Goal: Transaction & Acquisition: Purchase product/service

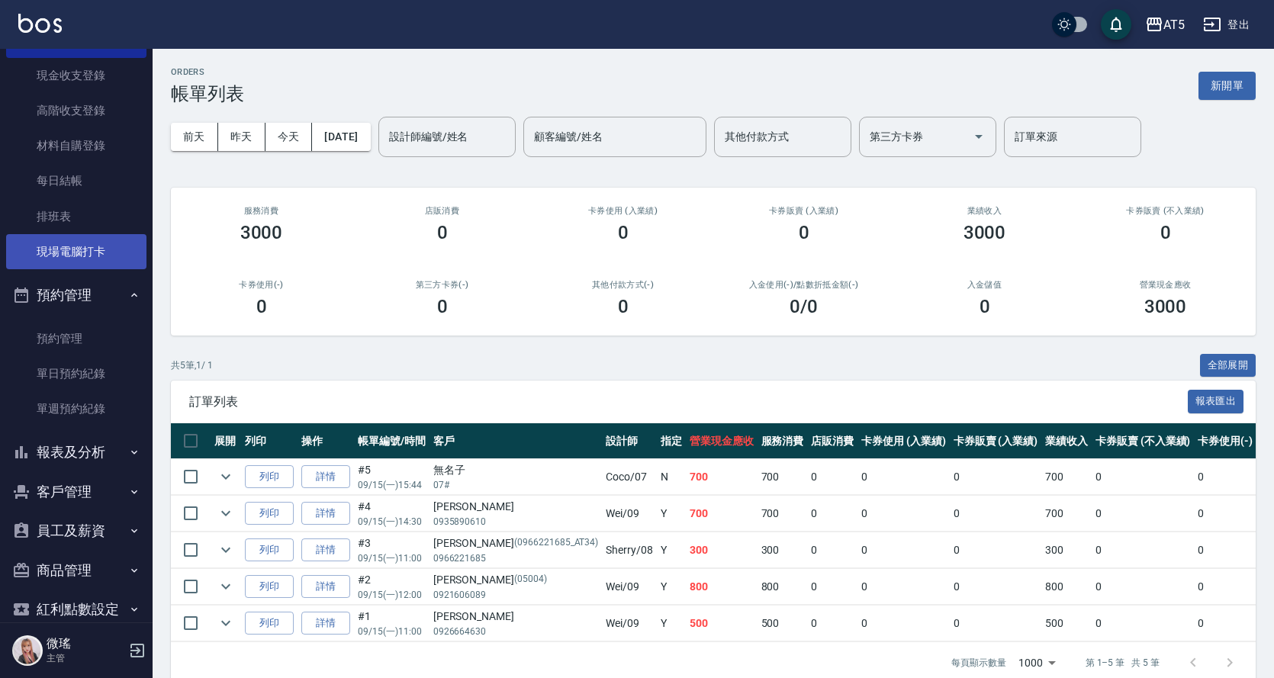
scroll to position [178, 0]
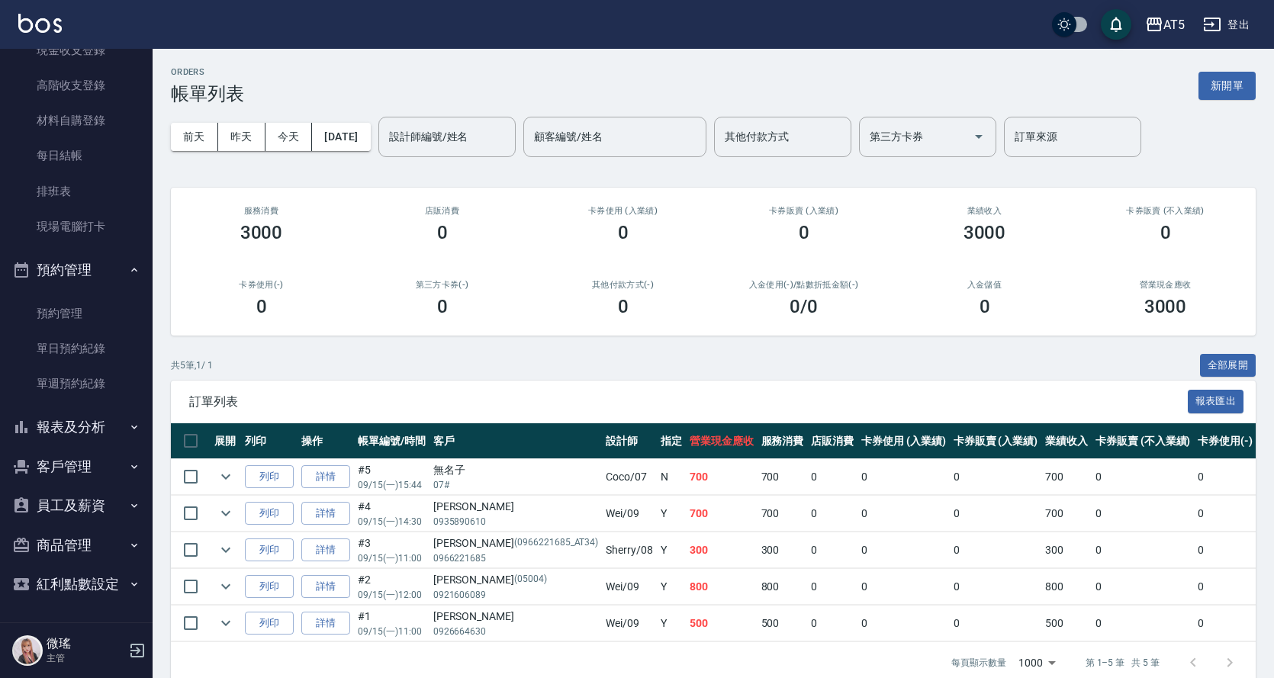
click at [82, 444] on button "報表及分析" at bounding box center [76, 427] width 140 height 40
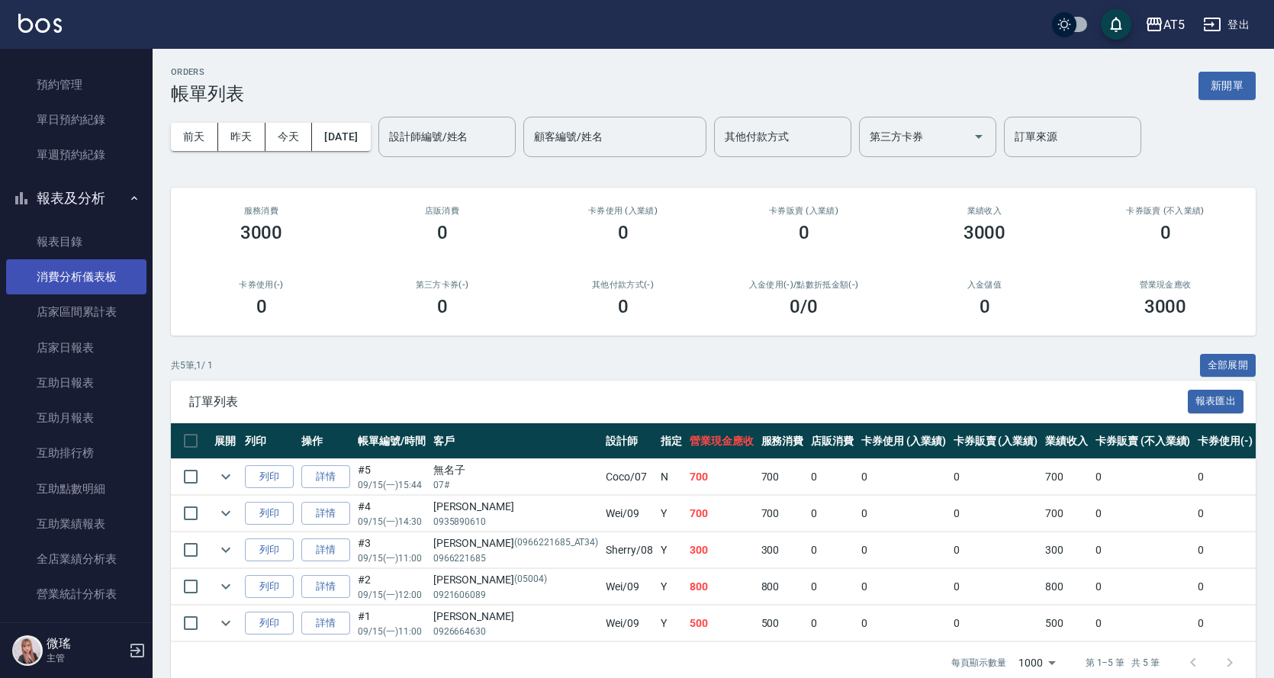
scroll to position [254, 0]
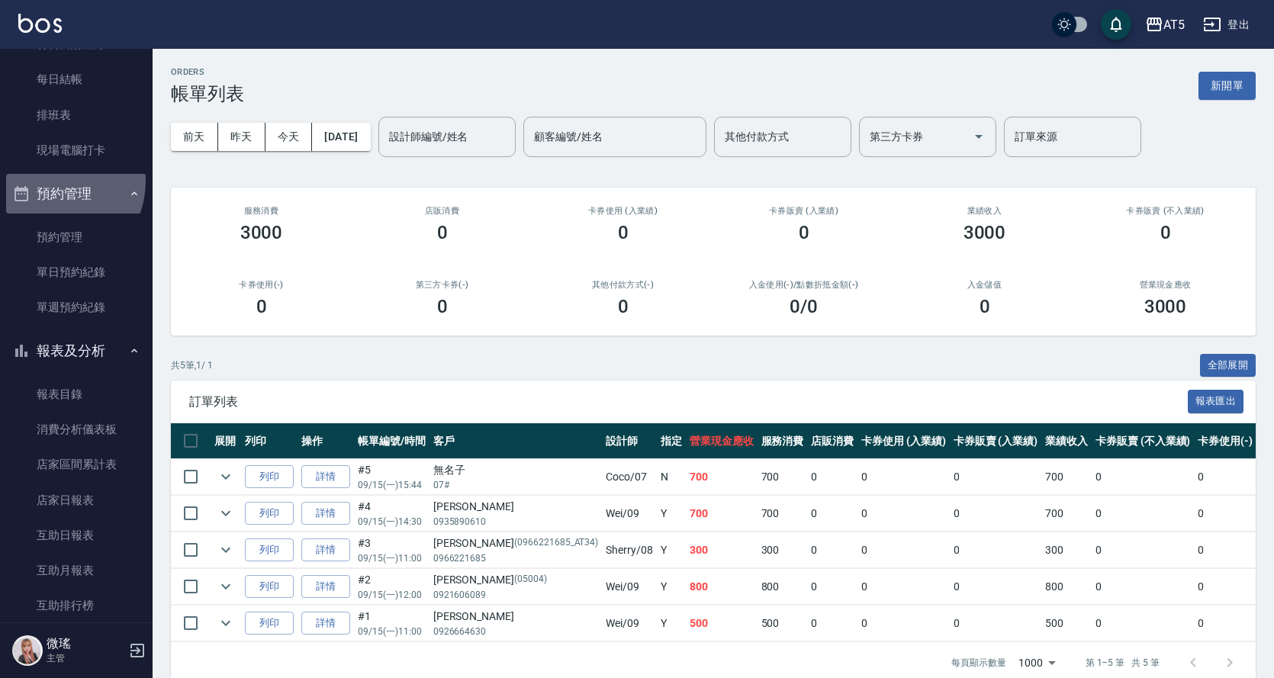
click at [48, 181] on button "預約管理" at bounding box center [76, 194] width 140 height 40
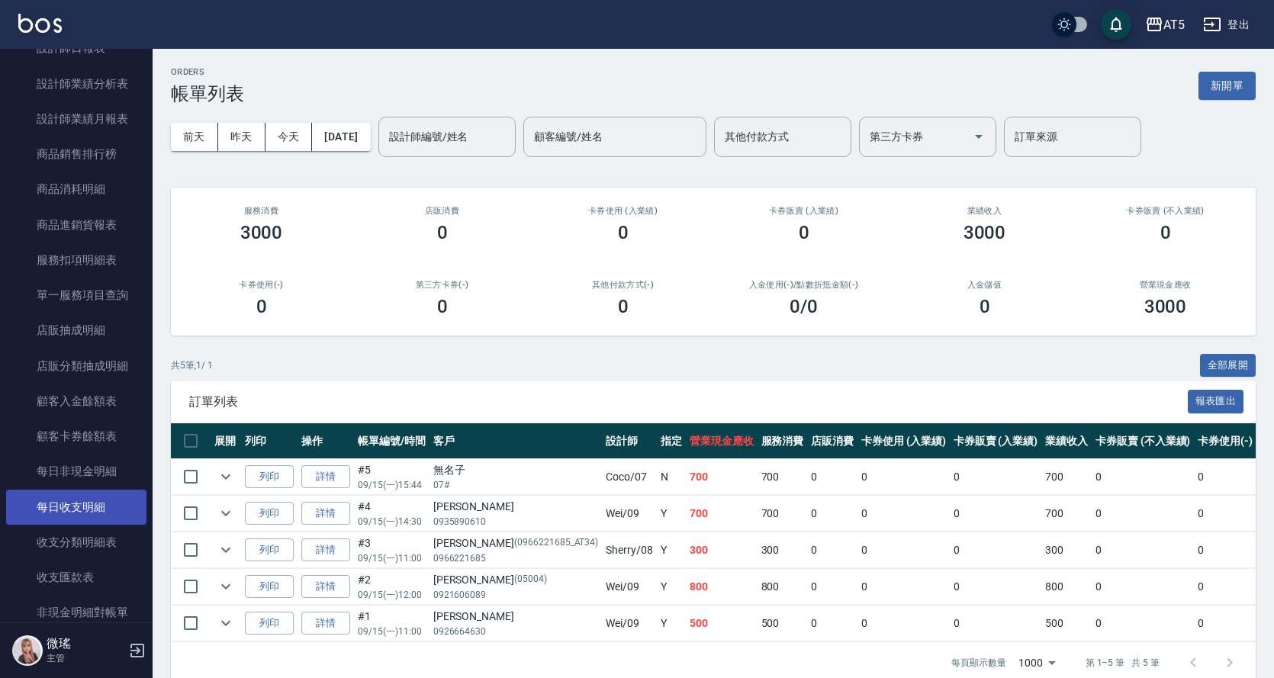
scroll to position [1236, 0]
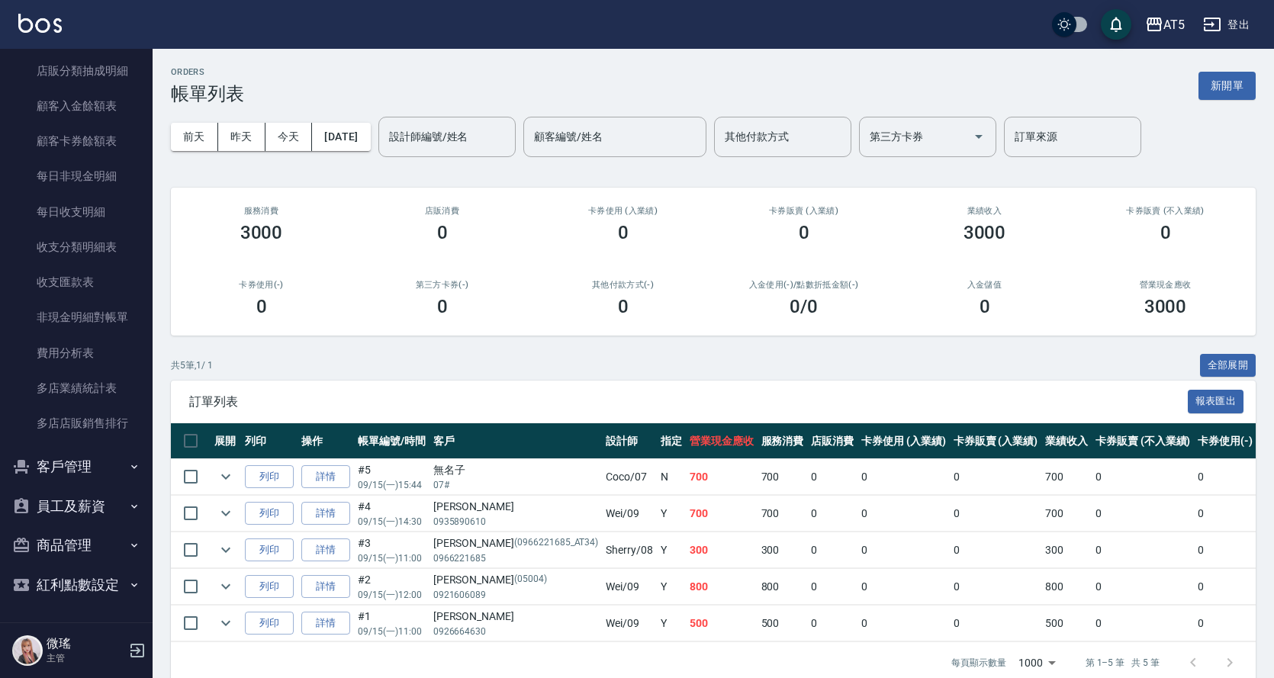
click at [82, 496] on button "員工及薪資" at bounding box center [76, 507] width 140 height 40
click at [96, 512] on button "員工及薪資" at bounding box center [76, 507] width 140 height 40
click at [114, 545] on button "商品管理" at bounding box center [76, 546] width 140 height 40
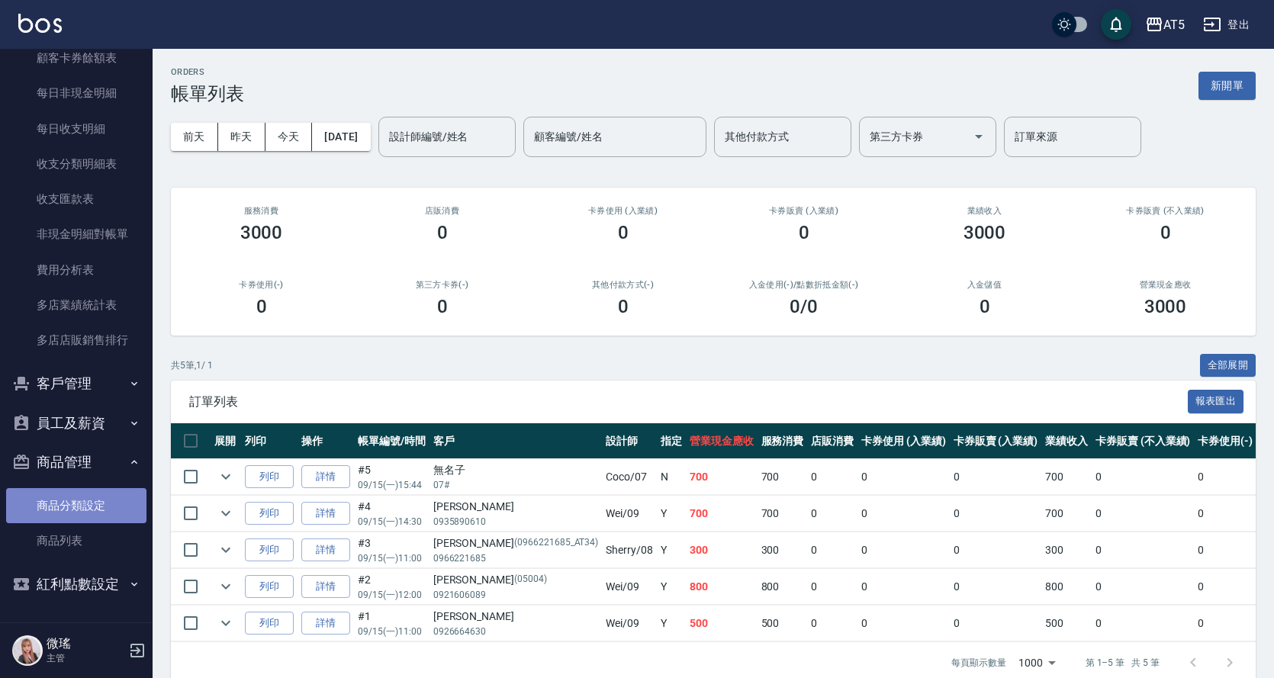
click at [106, 518] on link "商品分類設定" at bounding box center [76, 505] width 140 height 35
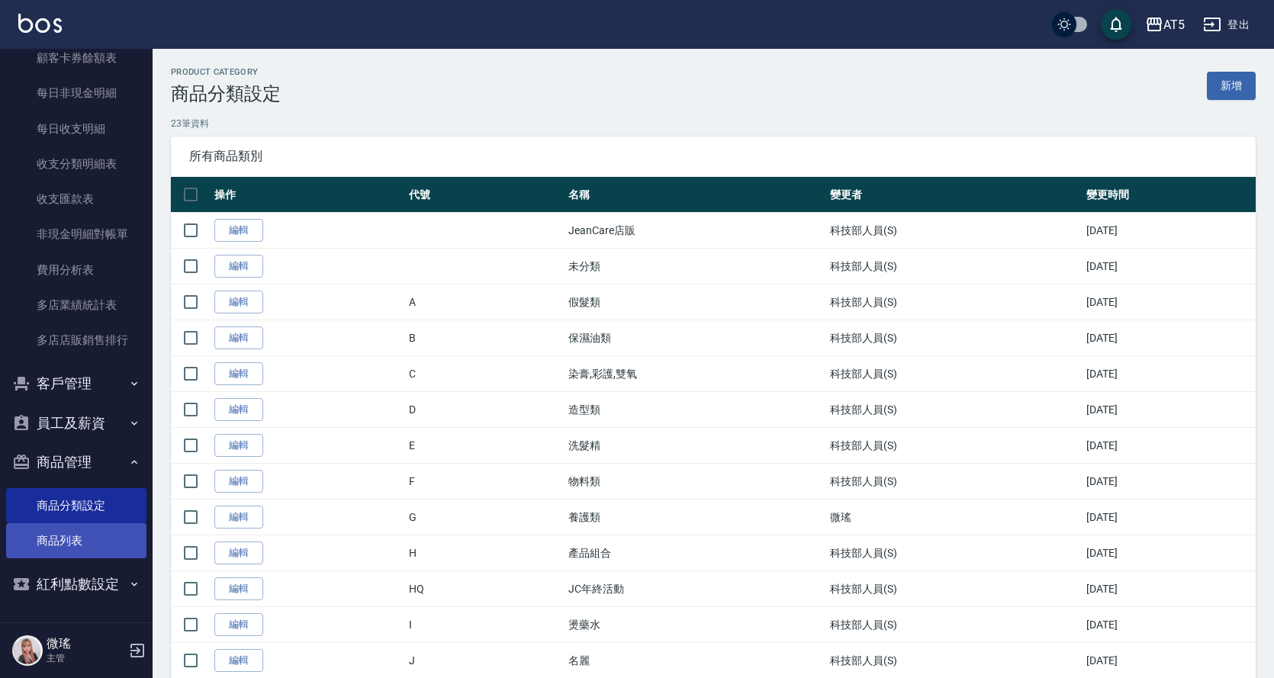
click at [108, 538] on link "商品列表" at bounding box center [76, 540] width 140 height 35
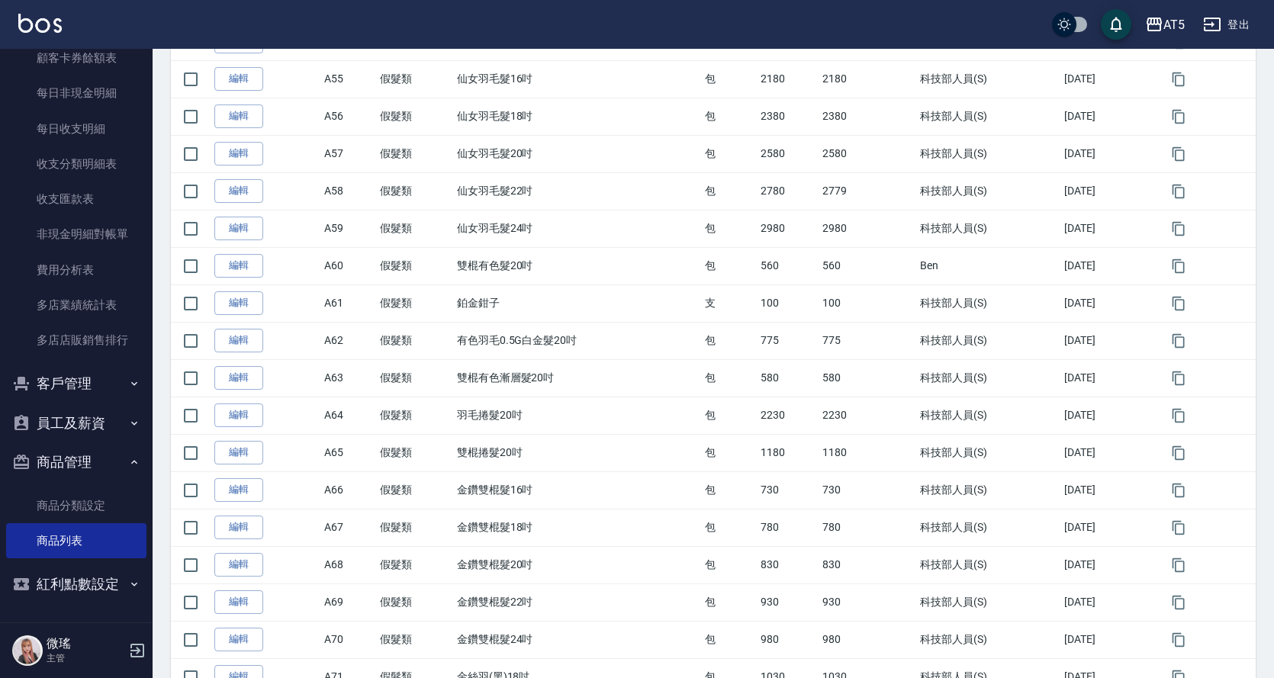
scroll to position [1618, 0]
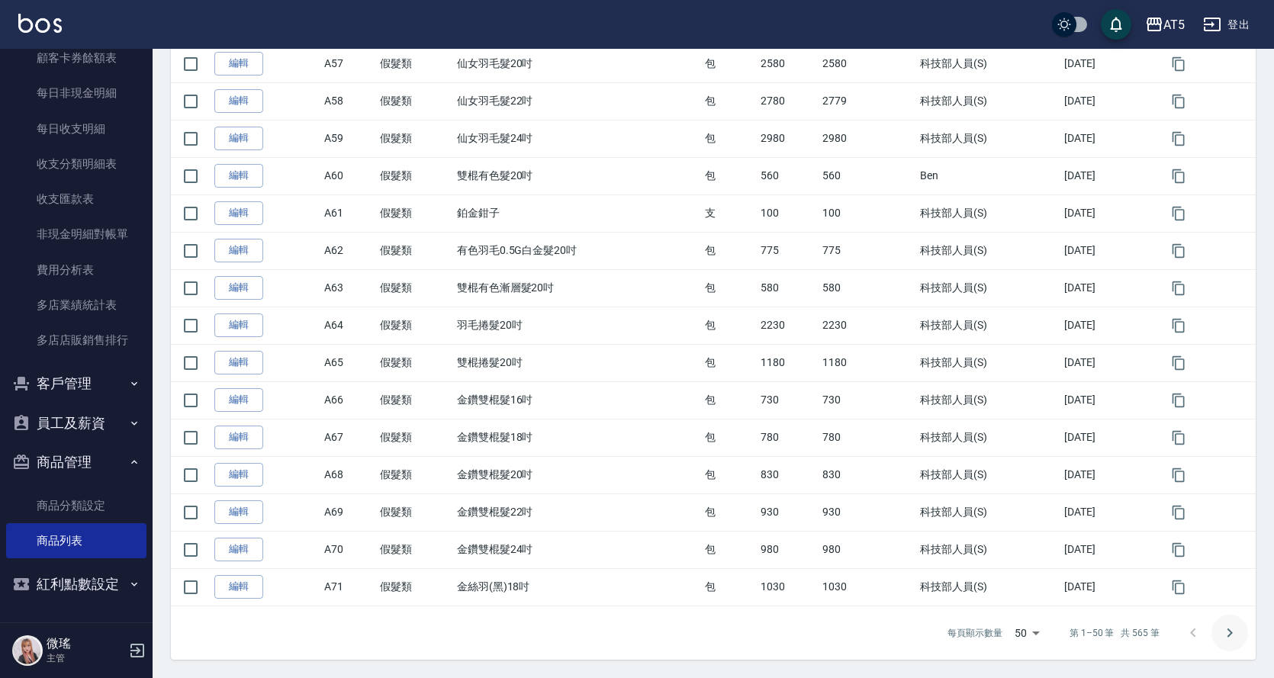
click at [1241, 629] on button "Go to next page" at bounding box center [1230, 633] width 37 height 37
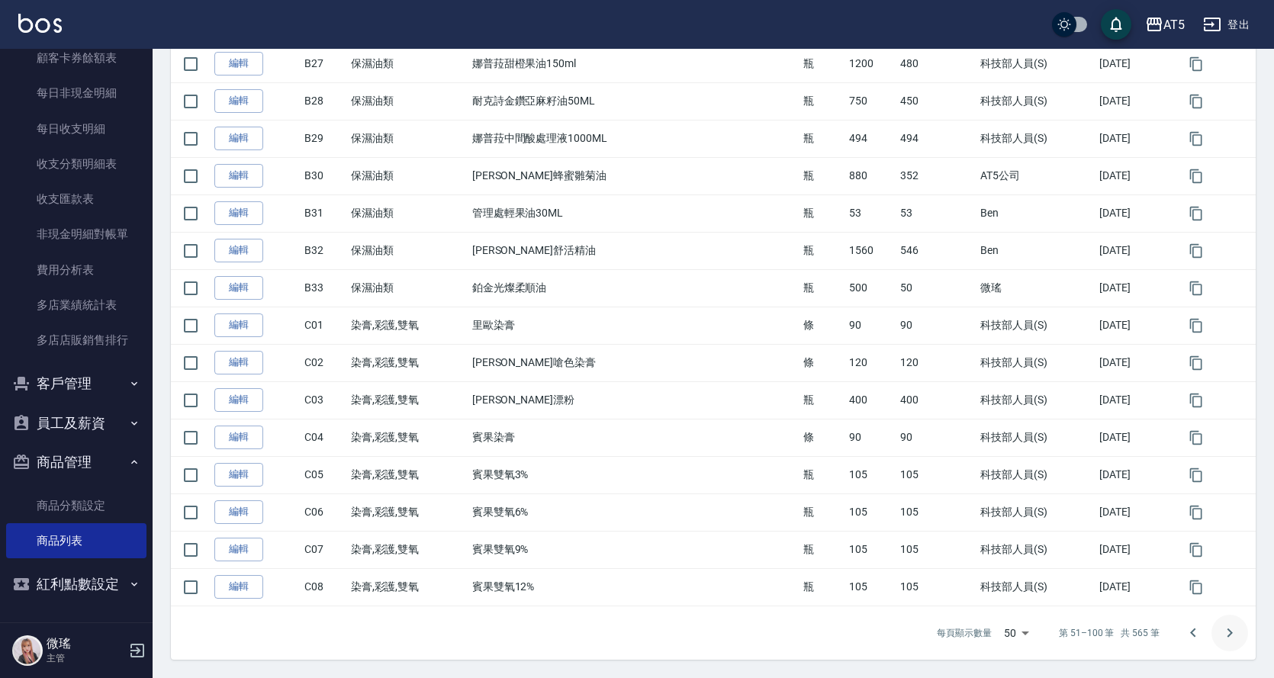
click at [1243, 631] on button "Go to next page" at bounding box center [1230, 633] width 37 height 37
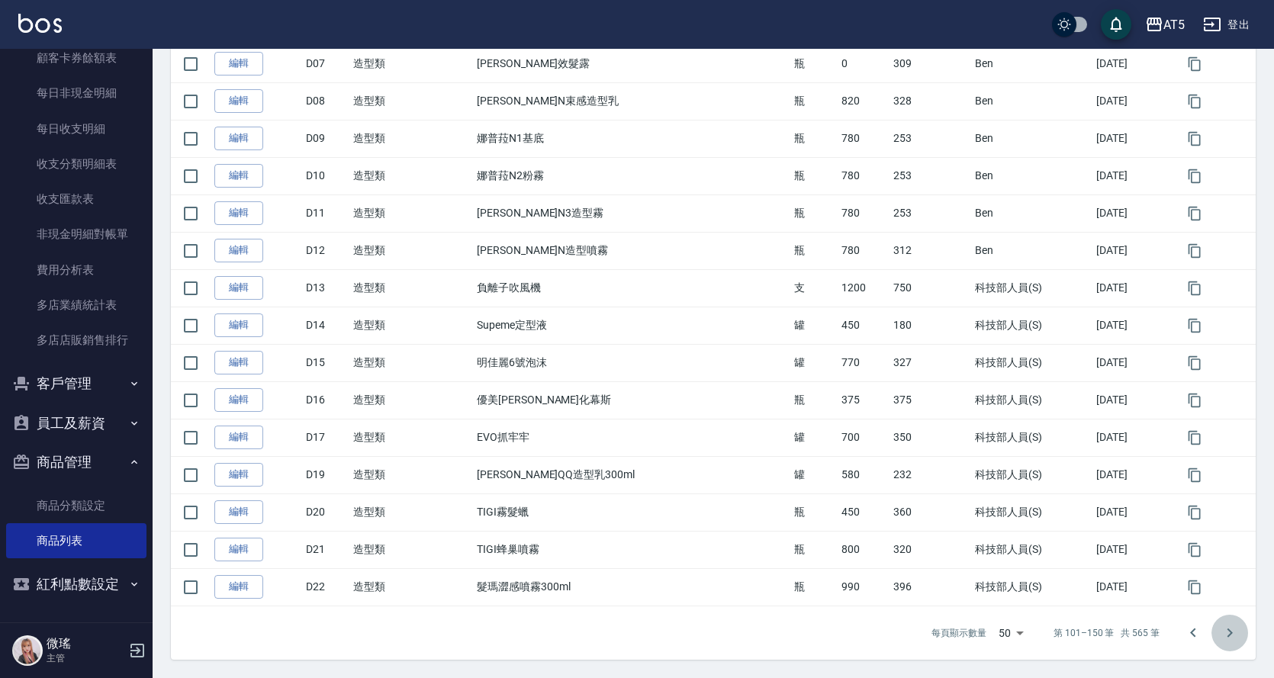
click at [1228, 638] on icon "Go to next page" at bounding box center [1230, 633] width 18 height 18
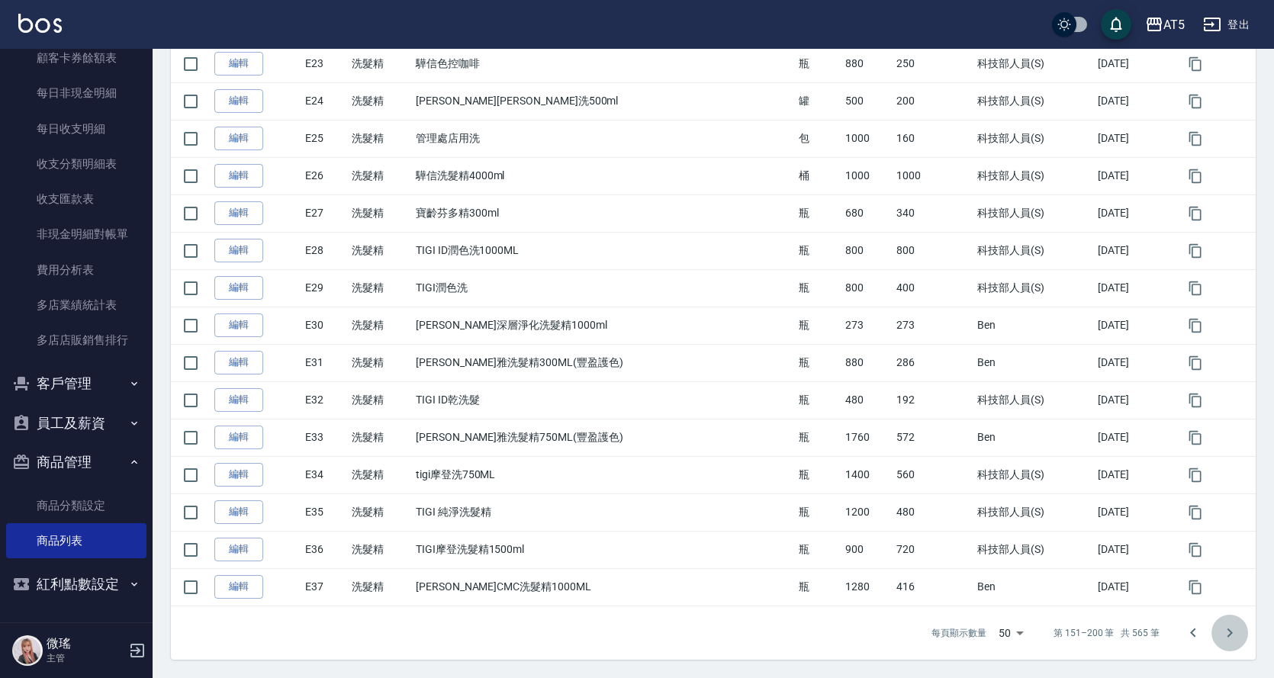
click at [1232, 626] on icon "Go to next page" at bounding box center [1230, 633] width 18 height 18
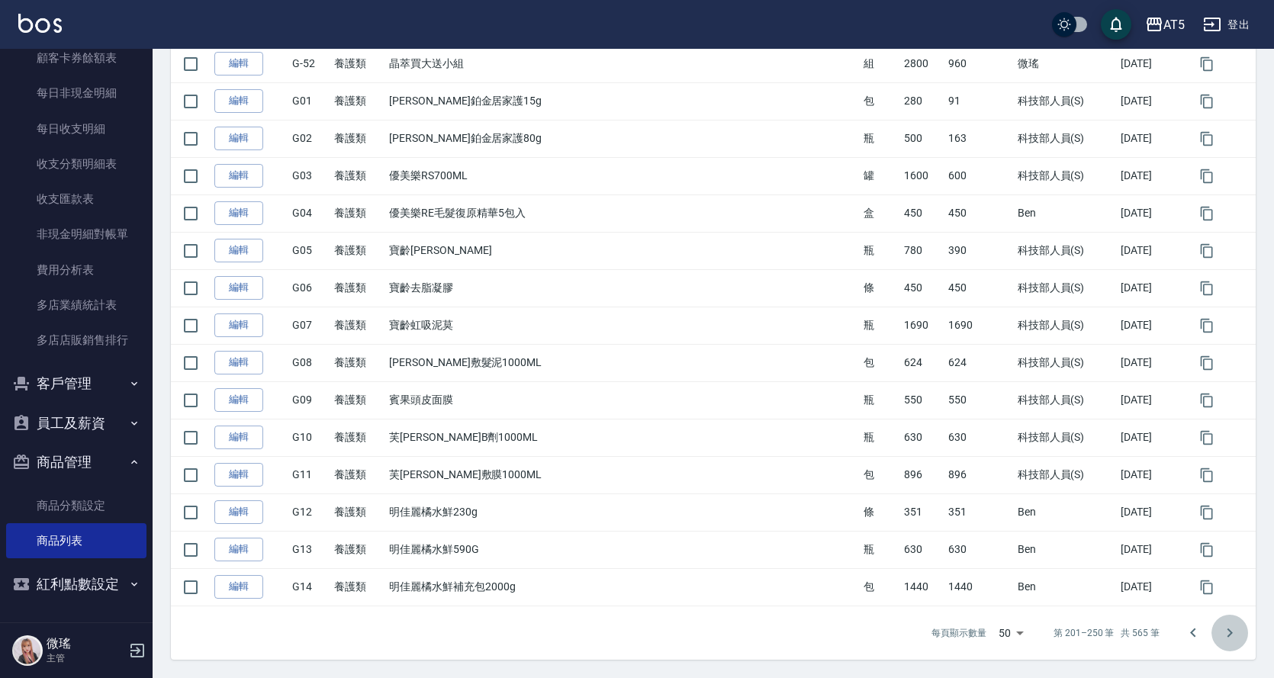
click at [1226, 640] on icon "Go to next page" at bounding box center [1230, 633] width 18 height 18
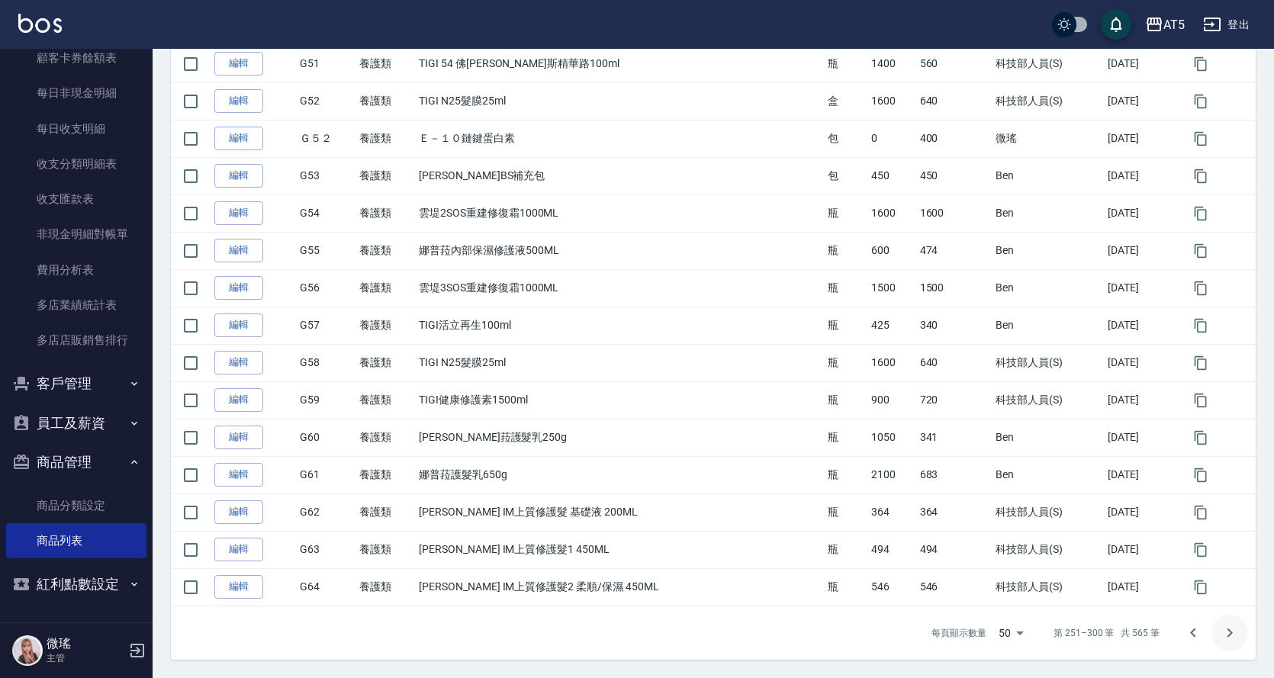
click at [1226, 640] on icon "Go to next page" at bounding box center [1230, 633] width 18 height 18
click at [1226, 646] on button "Go to next page" at bounding box center [1230, 633] width 37 height 37
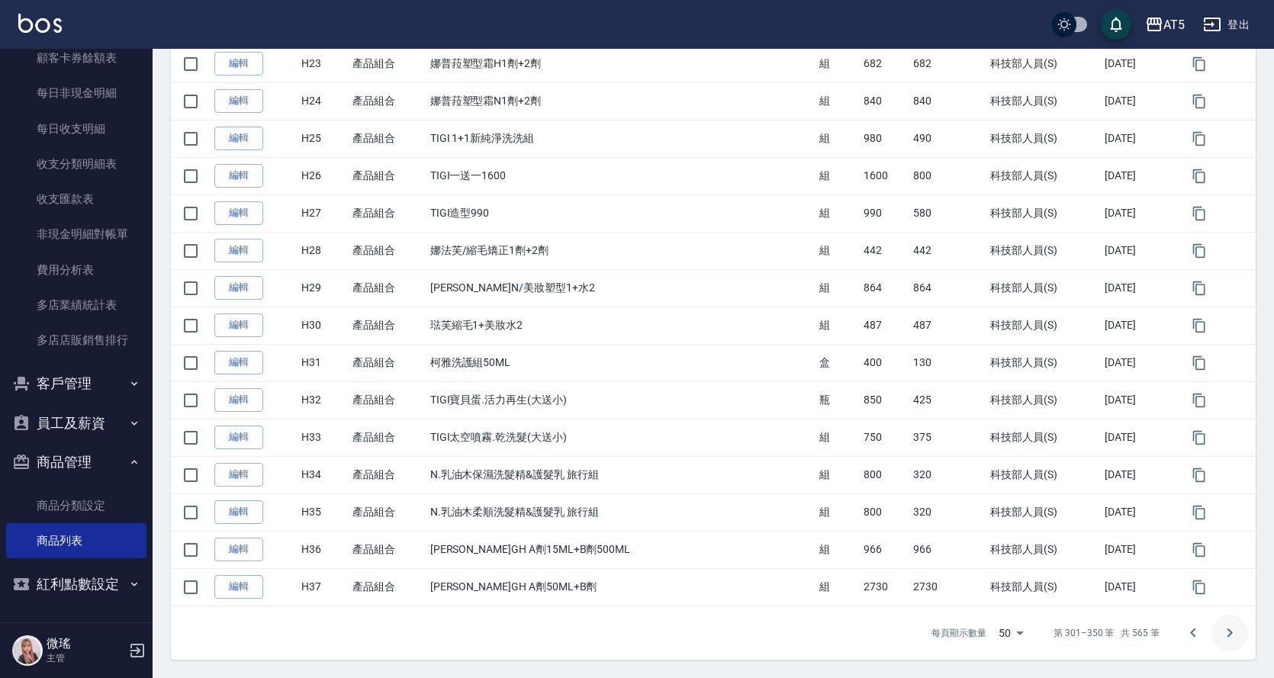
click at [1226, 646] on button "Go to next page" at bounding box center [1230, 633] width 37 height 37
click at [1226, 645] on button "Go to next page" at bounding box center [1230, 633] width 37 height 37
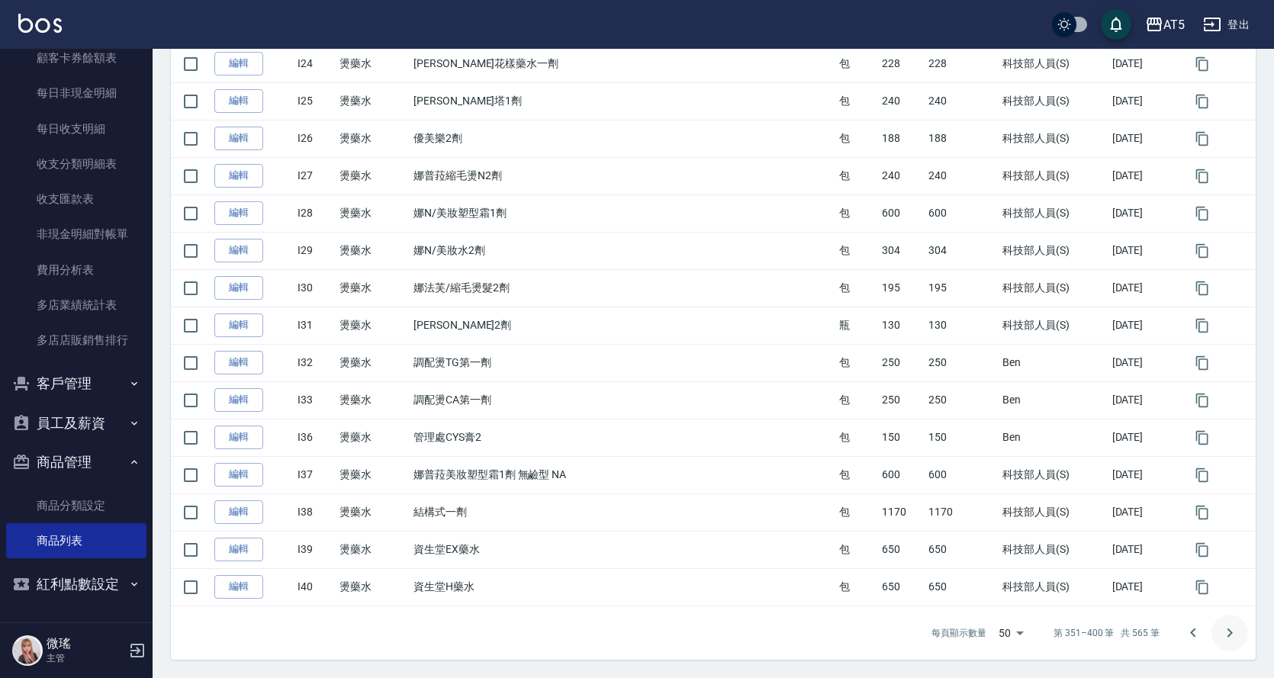
click at [1226, 647] on button "Go to next page" at bounding box center [1230, 633] width 37 height 37
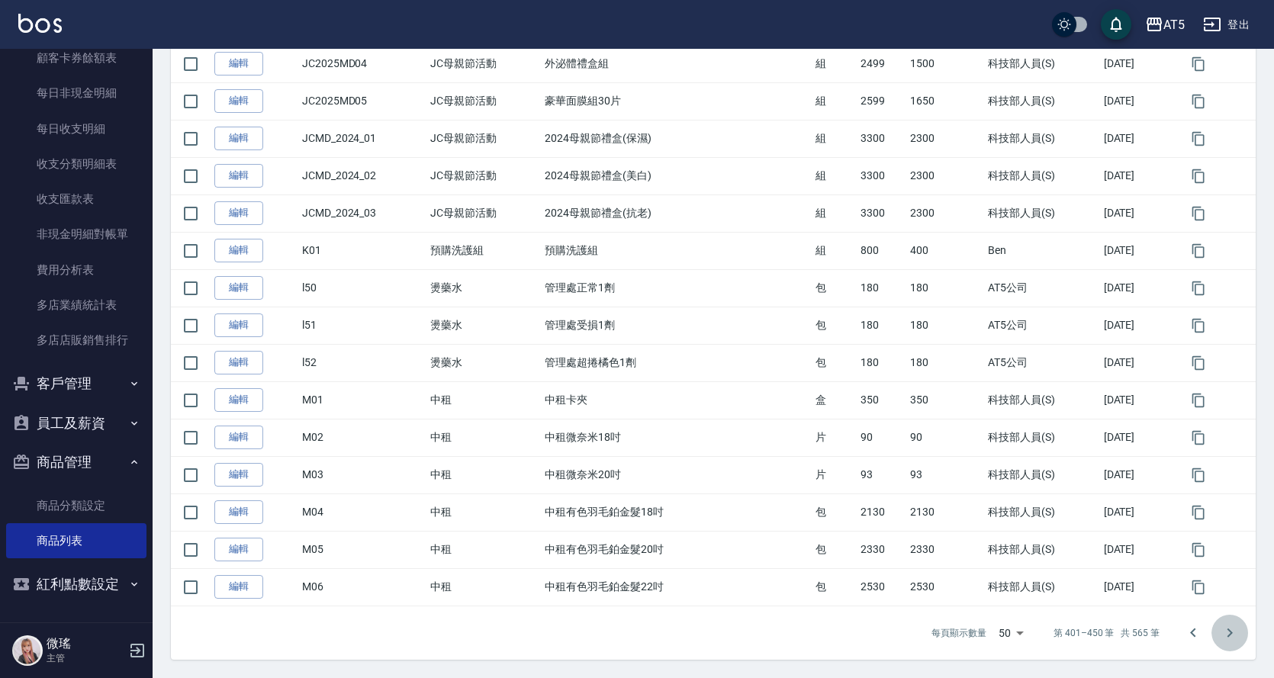
click at [1226, 634] on icon "Go to next page" at bounding box center [1230, 633] width 18 height 18
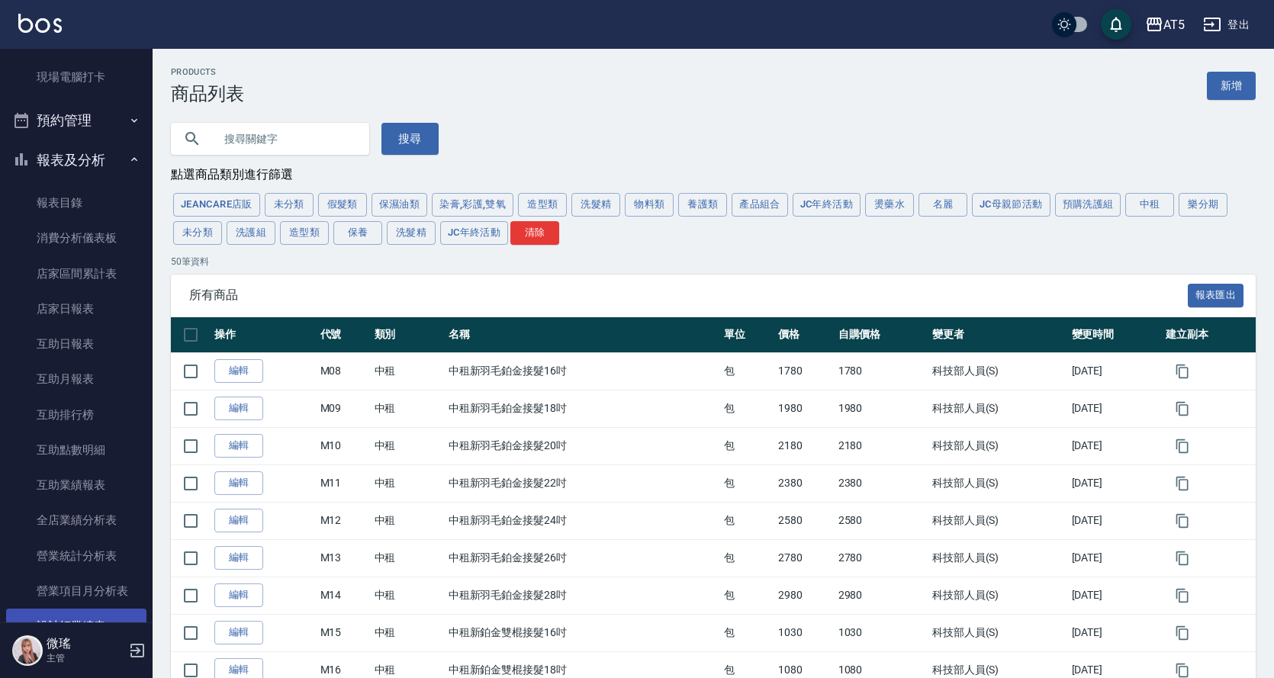
scroll to position [0, 0]
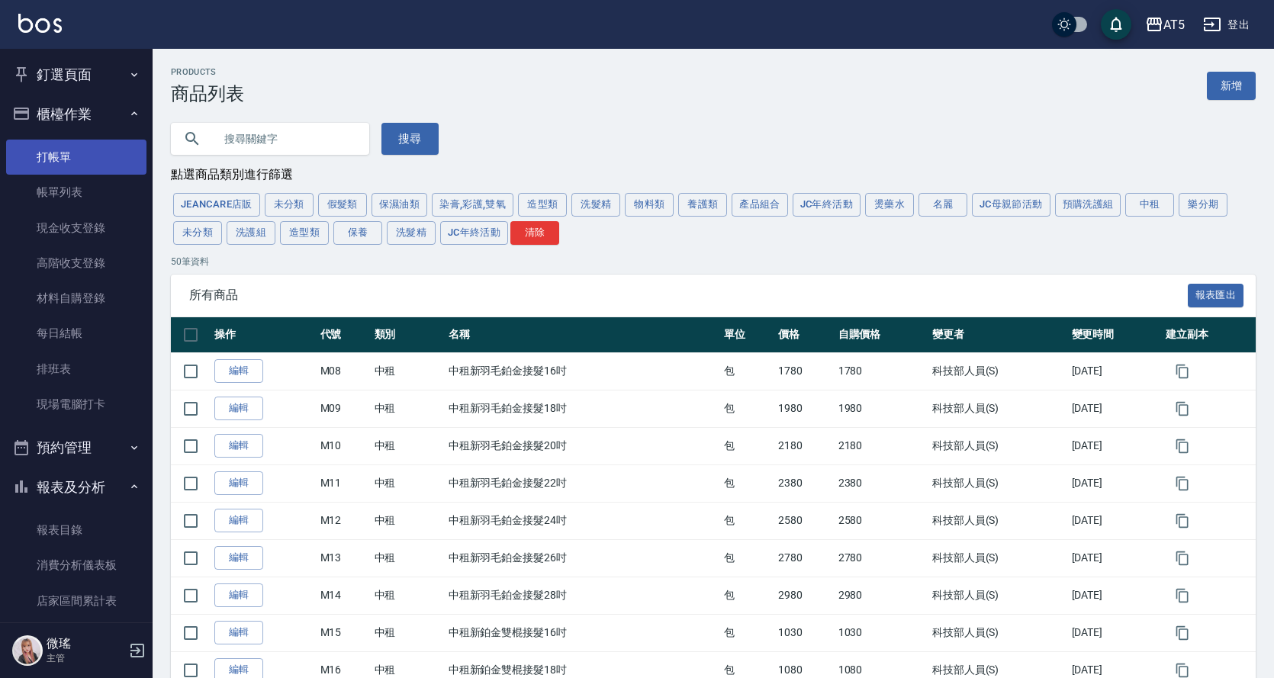
click at [39, 153] on link "打帳單" at bounding box center [76, 157] width 140 height 35
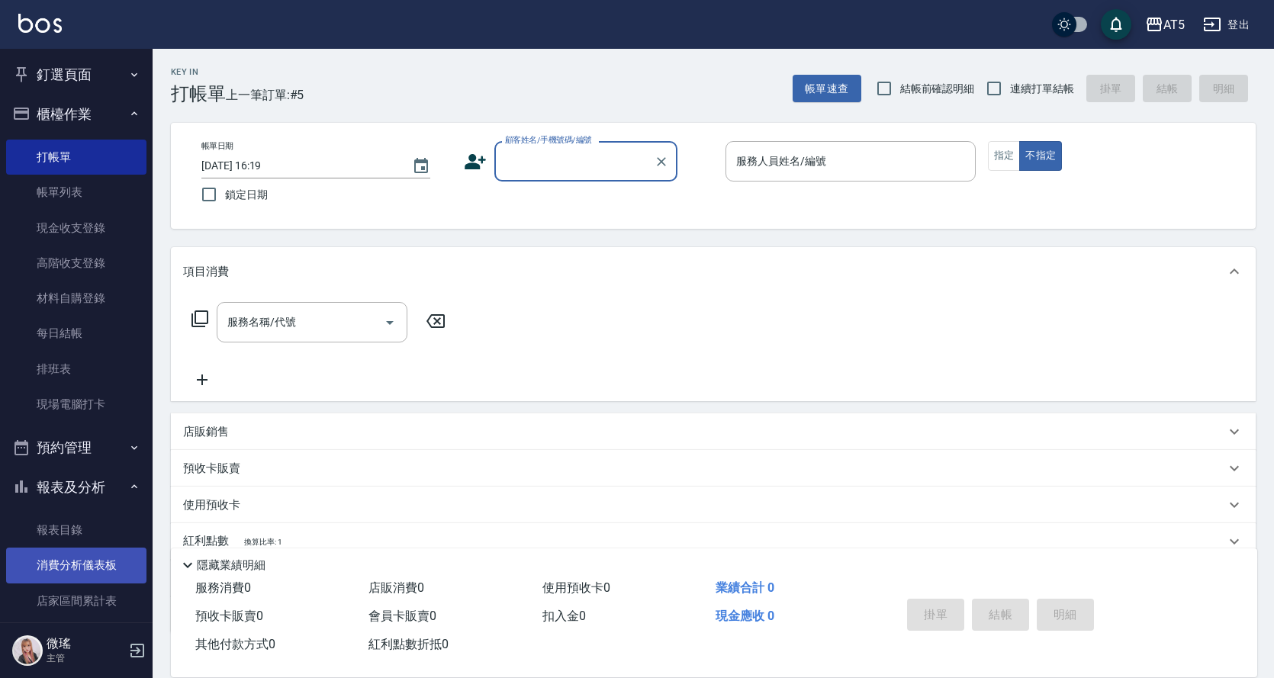
scroll to position [76, 0]
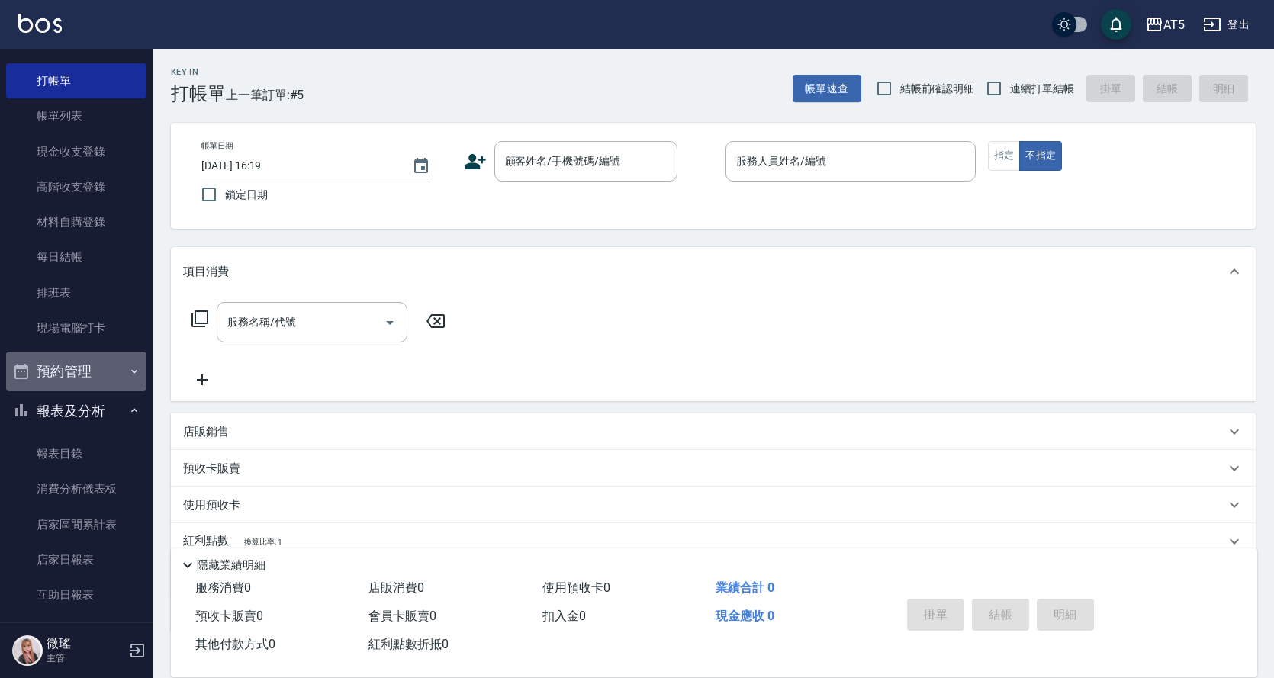
drag, startPoint x: 92, startPoint y: 359, endPoint x: 85, endPoint y: 382, distance: 23.7
click at [92, 359] on button "預約管理" at bounding box center [76, 372] width 140 height 40
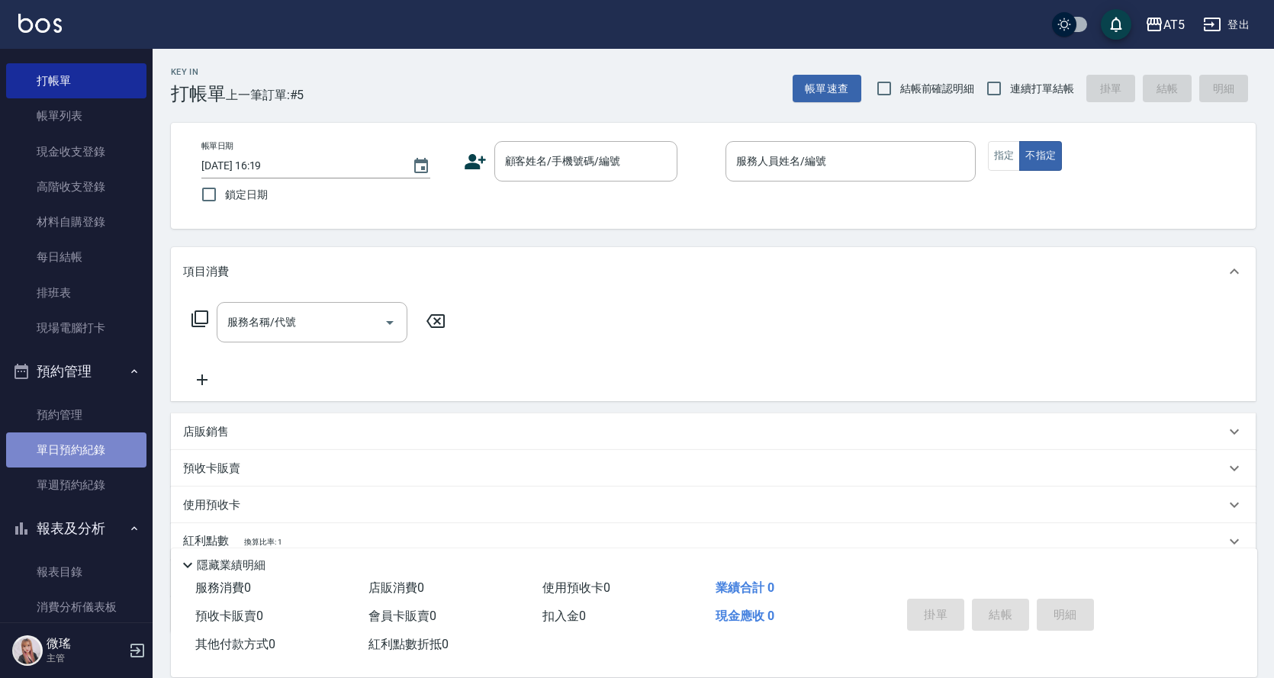
click at [80, 455] on link "單日預約紀錄" at bounding box center [76, 450] width 140 height 35
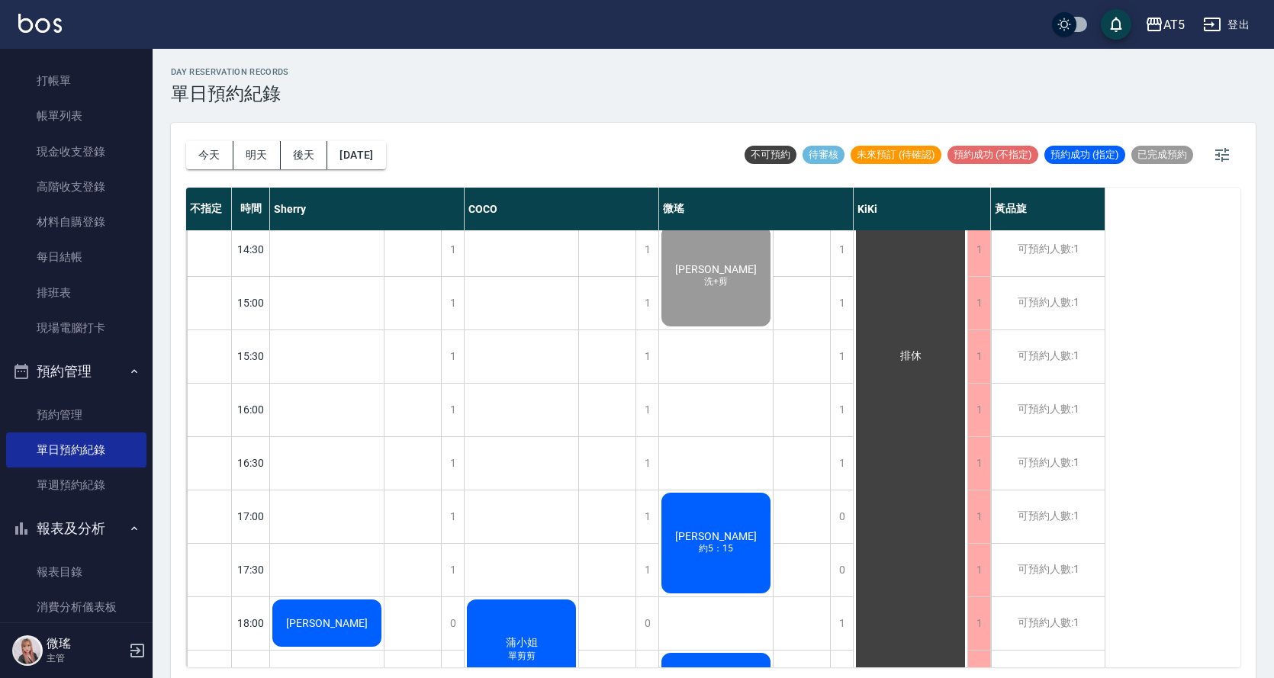
scroll to position [536, 0]
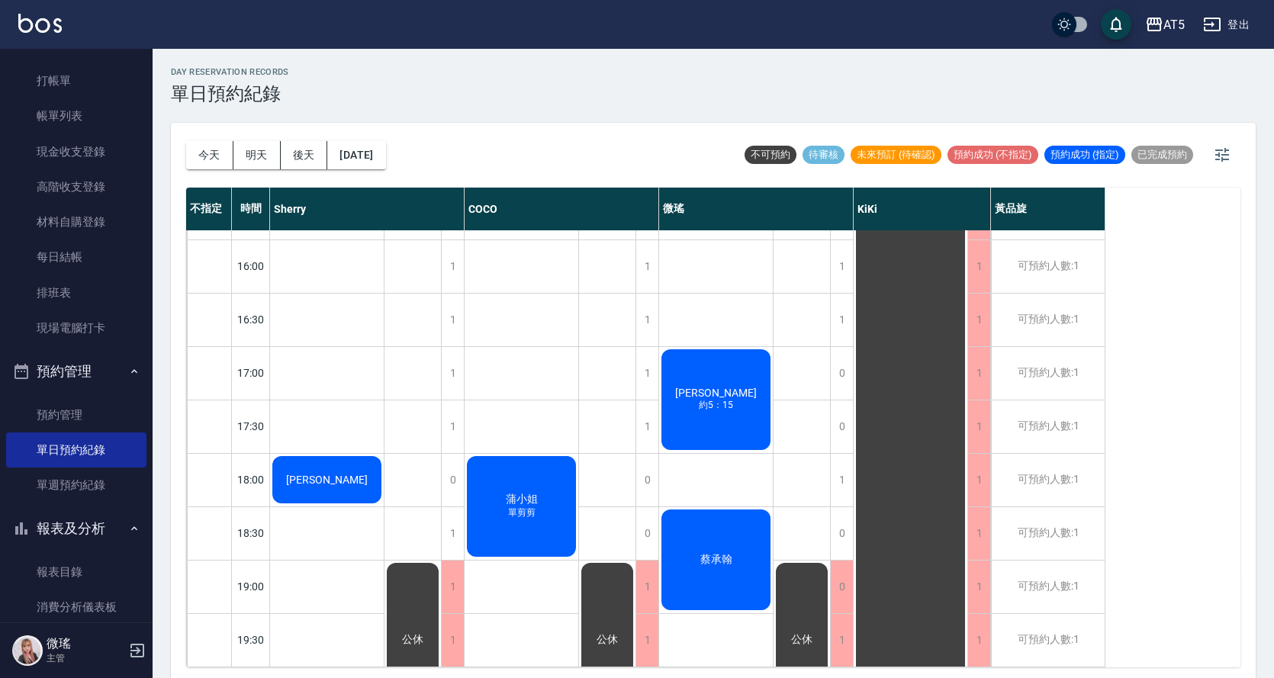
drag, startPoint x: 232, startPoint y: 357, endPoint x: 757, endPoint y: 393, distance: 526.1
click at [0, 465] on div "AT5 登出 釘選頁面 打帳單 店家日報表 設計師日報表 設計師業績月報表 櫃檯作業 打帳單 帳單列表 現金收支登錄 高階收支登錄 材料自購登錄 每日結帳 排…" at bounding box center [637, 341] width 1274 height 683
click at [758, 386] on div "黃中興 約5：15" at bounding box center [716, 399] width 114 height 105
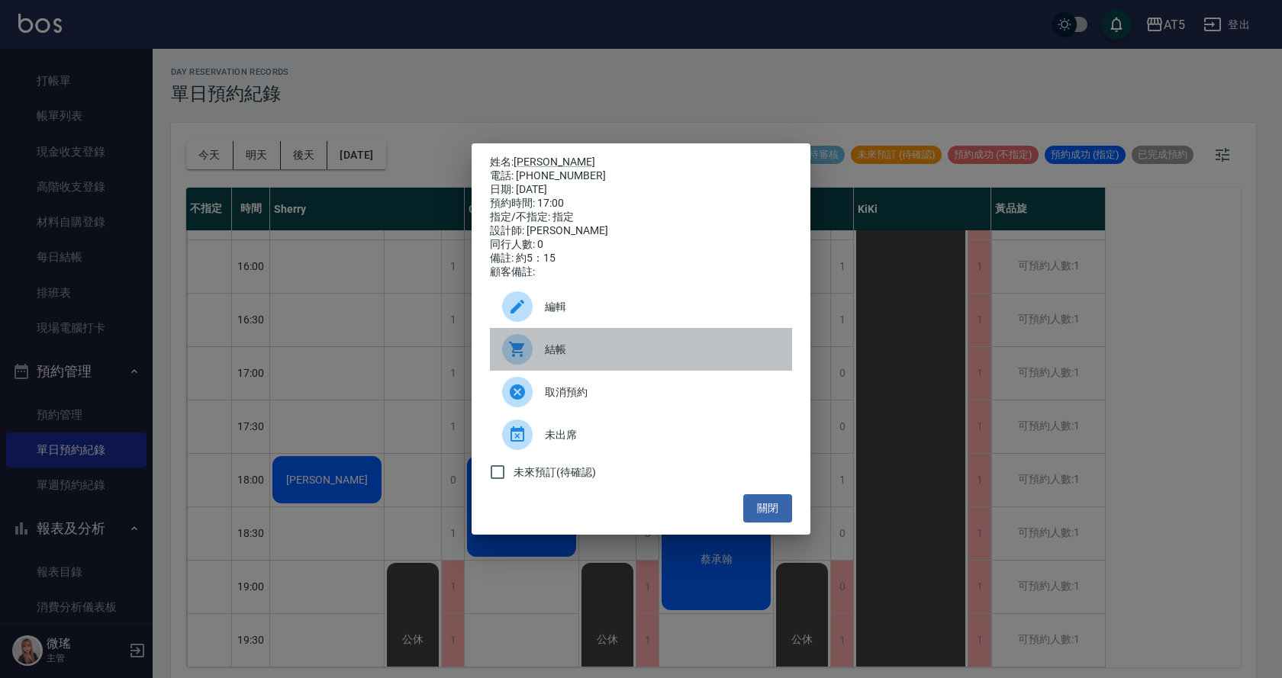
click at [579, 355] on span "結帳" at bounding box center [662, 350] width 235 height 16
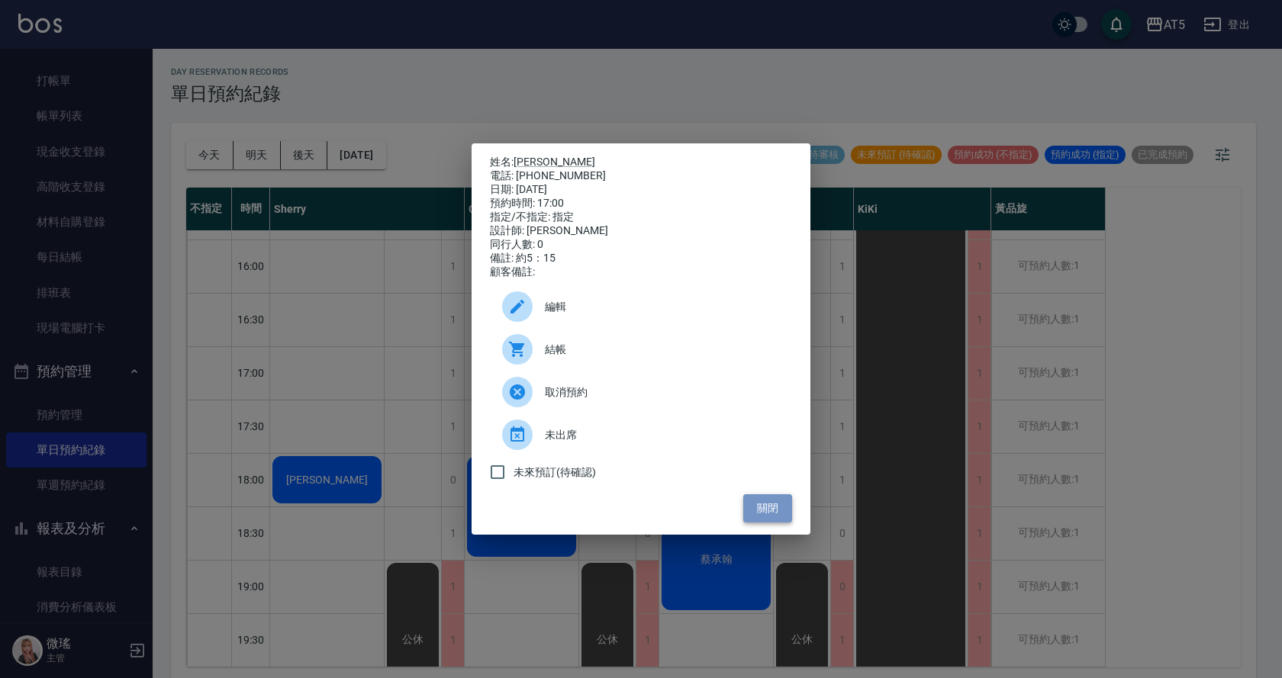
click at [768, 509] on button "關閉" at bounding box center [767, 508] width 49 height 28
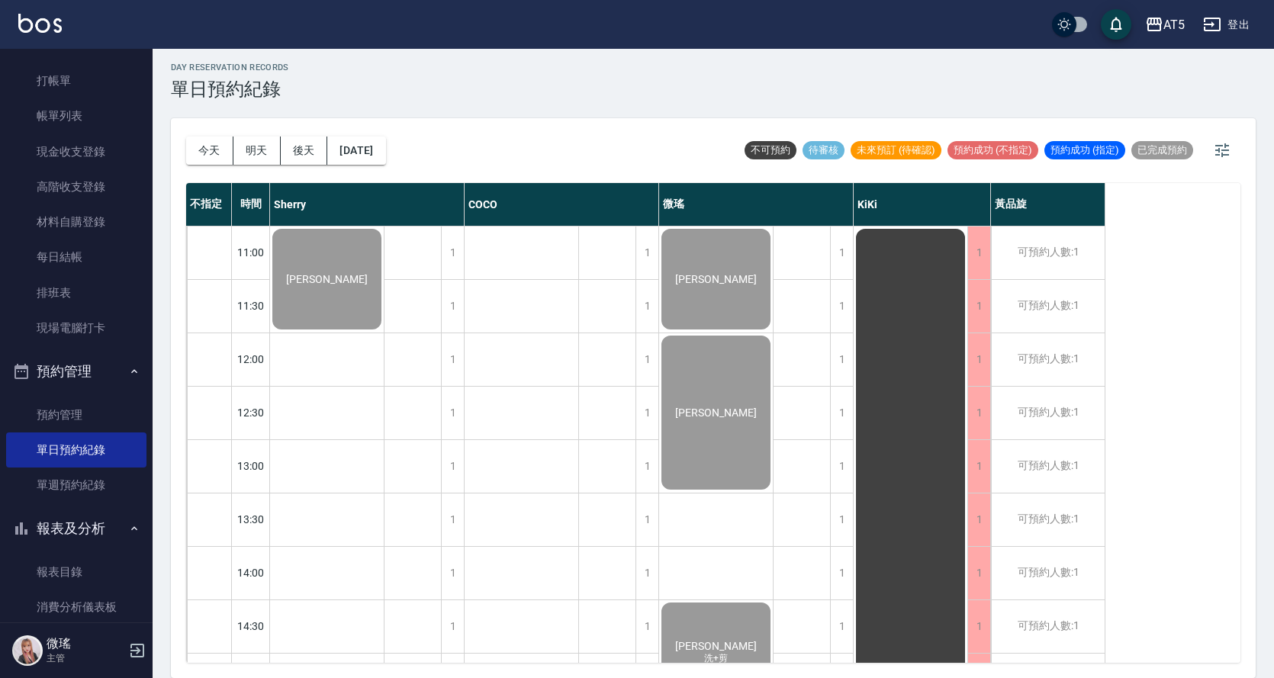
scroll to position [0, 0]
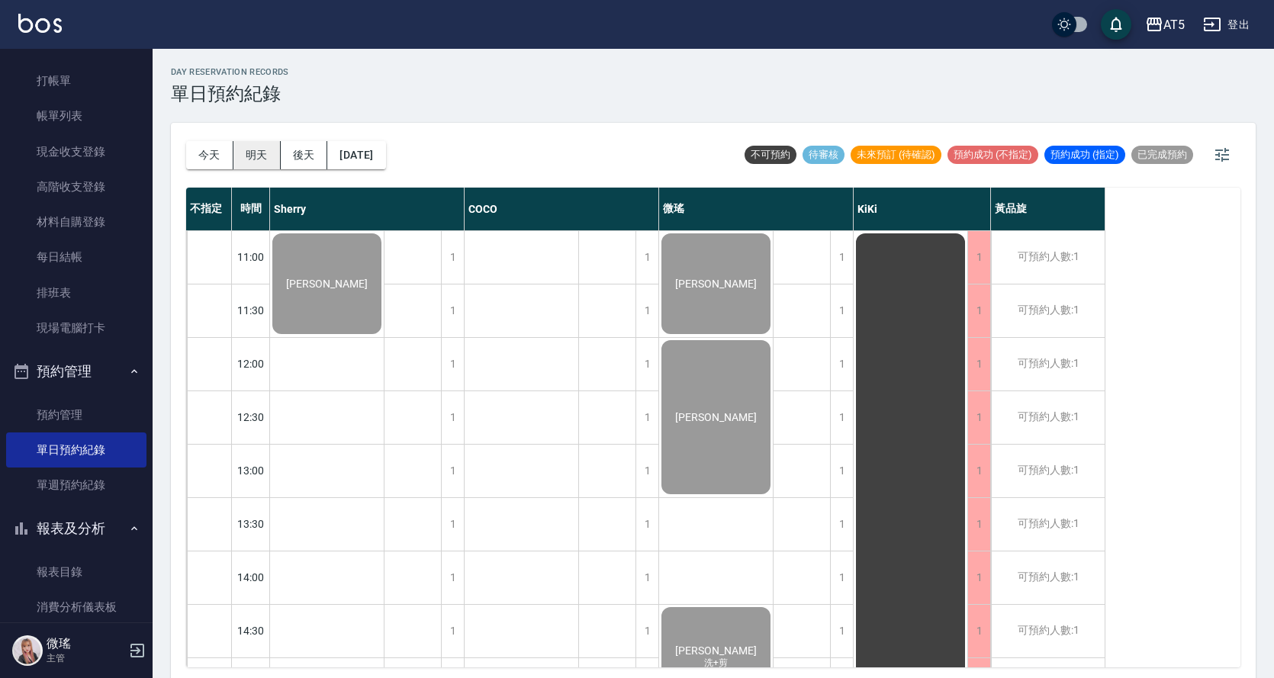
click at [270, 157] on button "明天" at bounding box center [256, 155] width 47 height 28
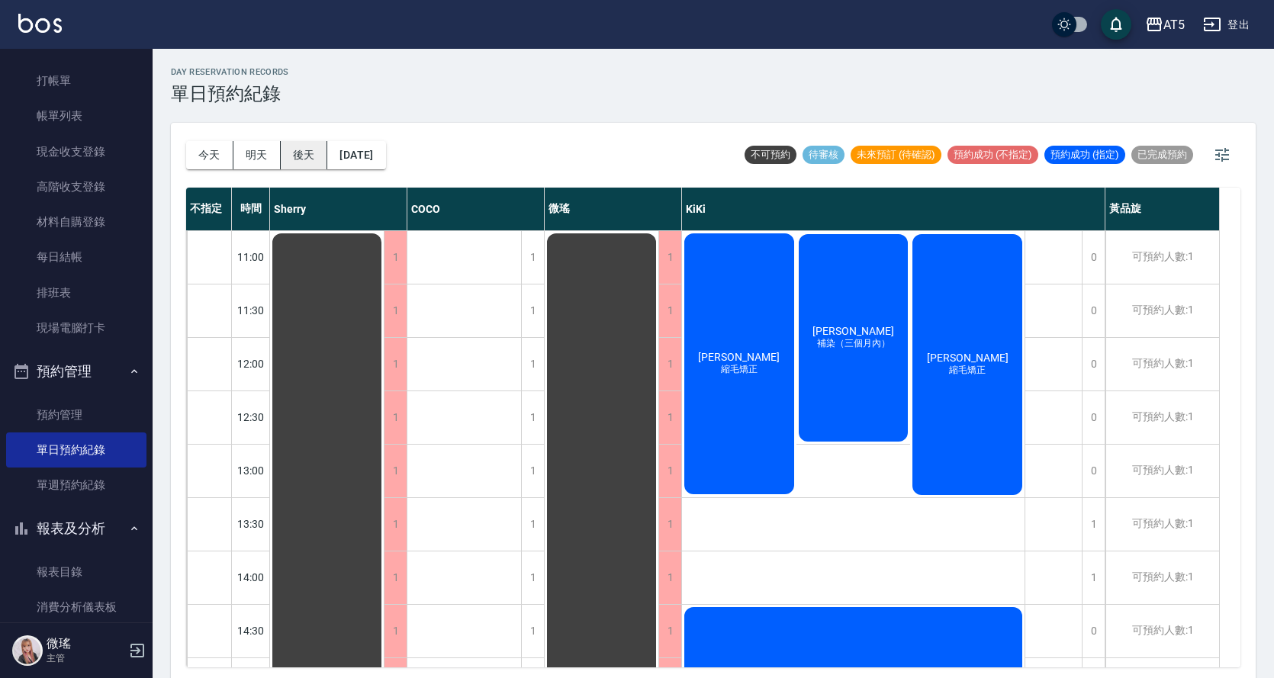
scroll to position [76, 0]
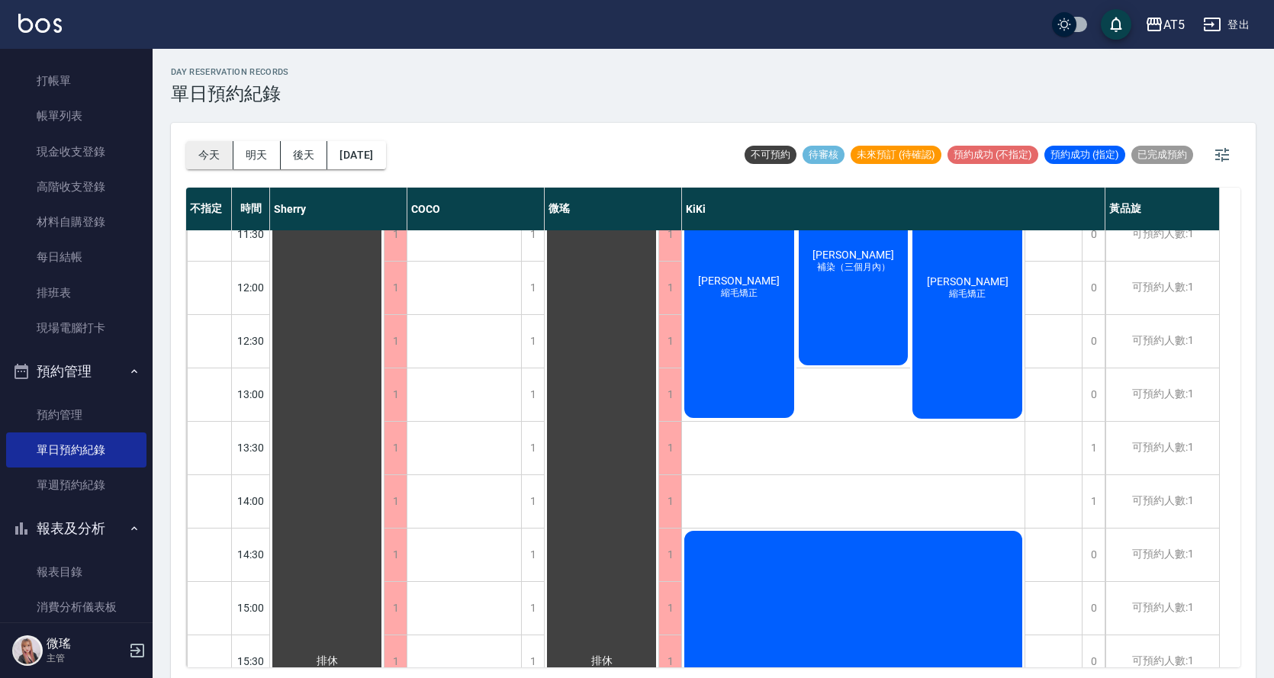
click at [210, 159] on button "今天" at bounding box center [209, 155] width 47 height 28
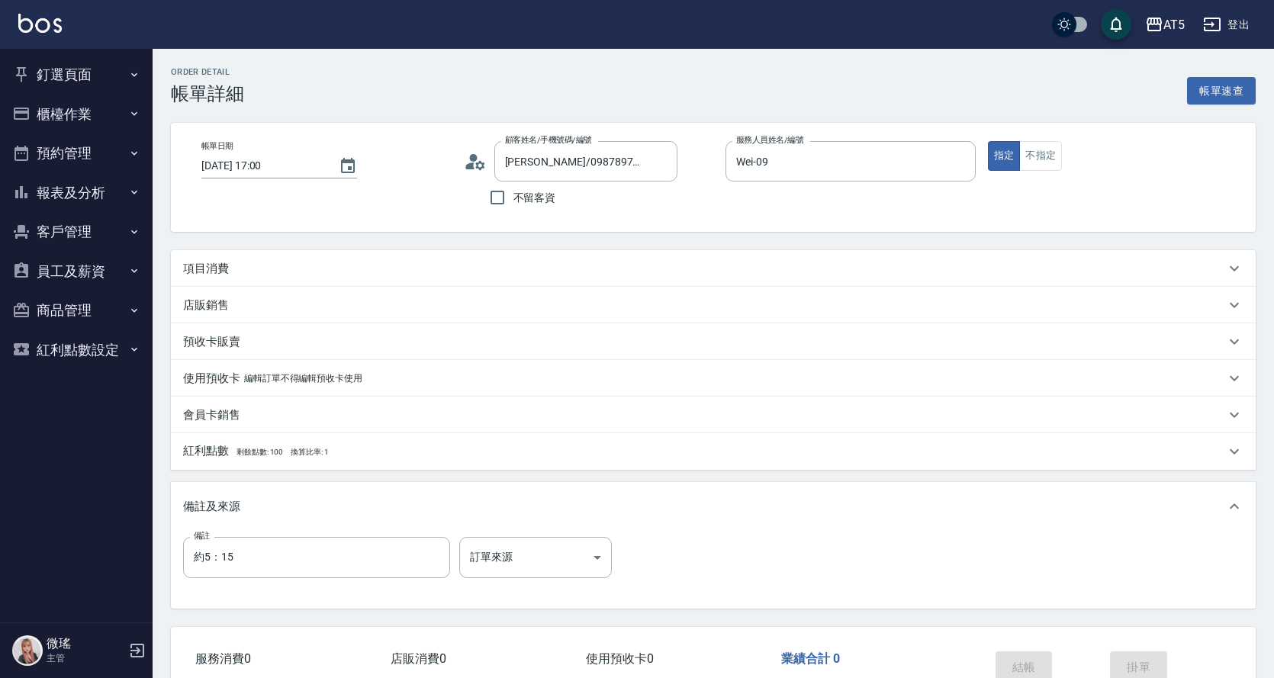
click at [208, 270] on p "項目消費" at bounding box center [206, 269] width 46 height 16
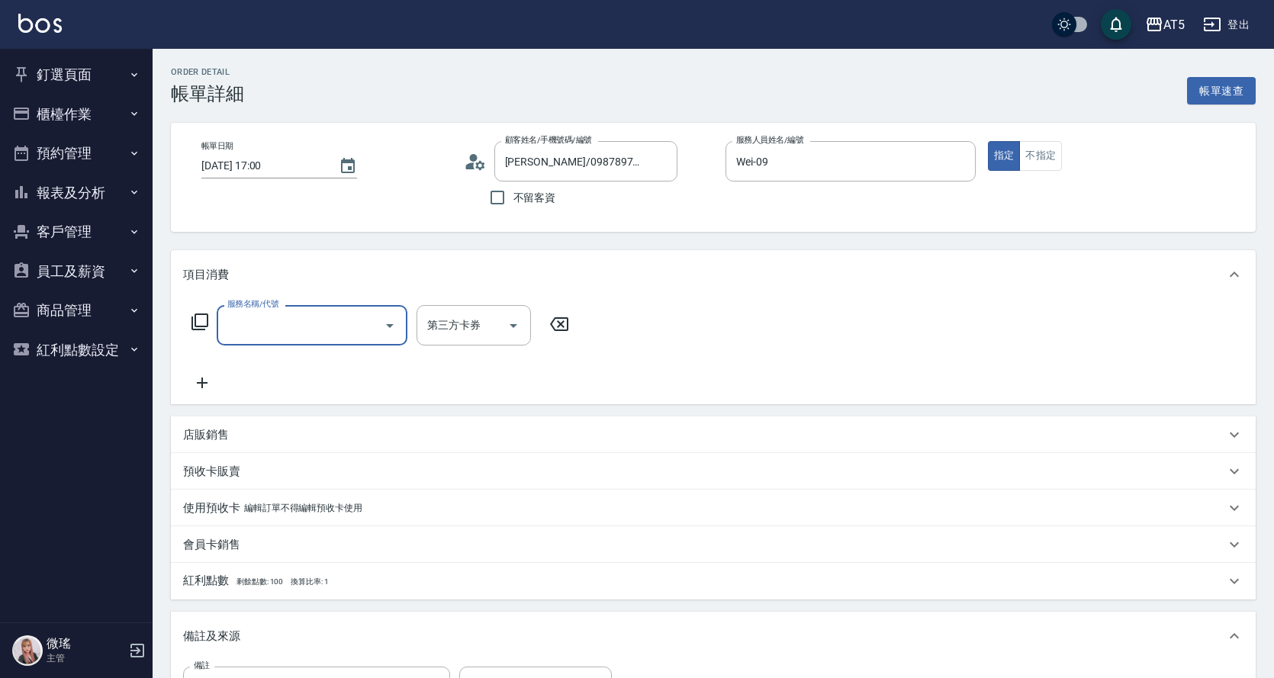
click at [243, 323] on input "服務名稱/代號" at bounding box center [301, 325] width 154 height 27
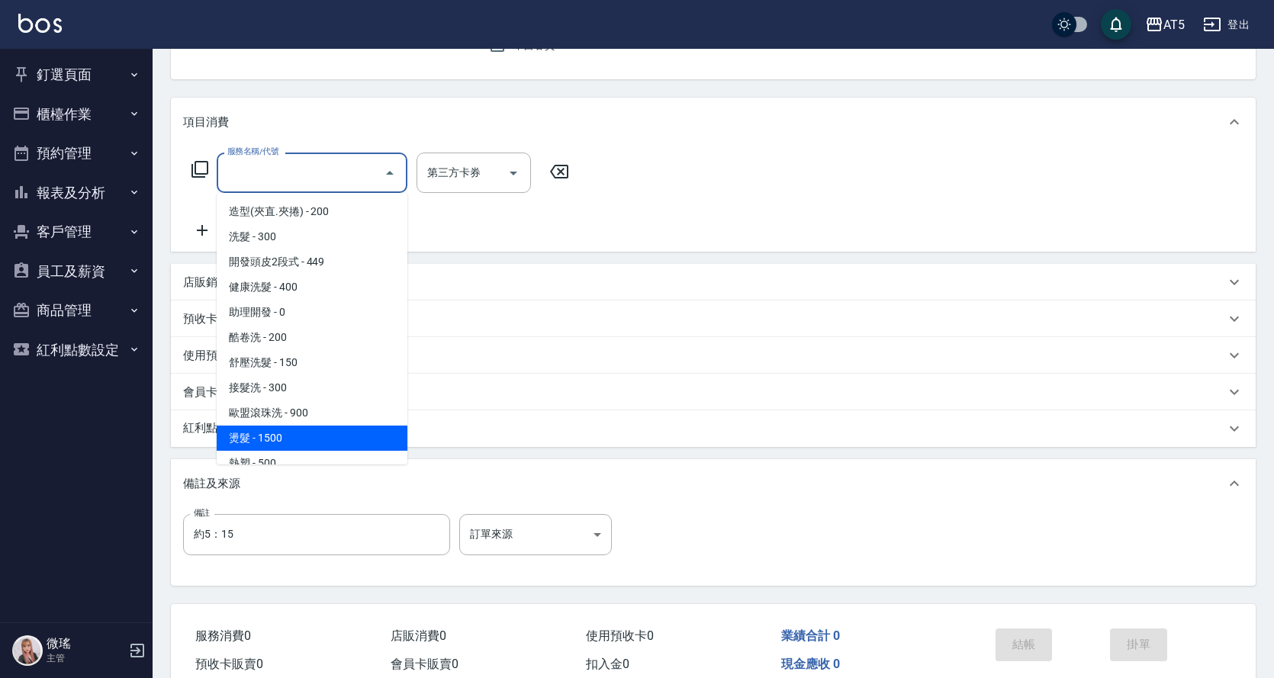
scroll to position [153, 0]
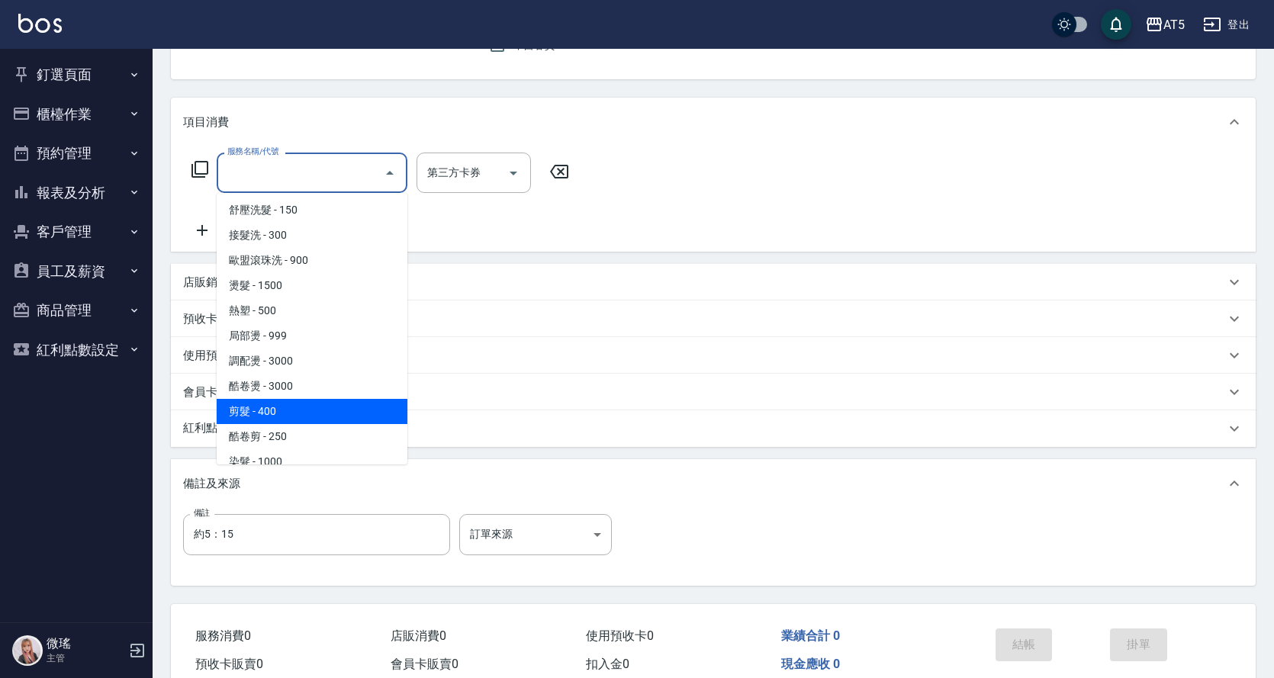
click at [265, 405] on span "剪髮 - 400" at bounding box center [312, 411] width 191 height 25
type input "剪髮(401)"
type input "40"
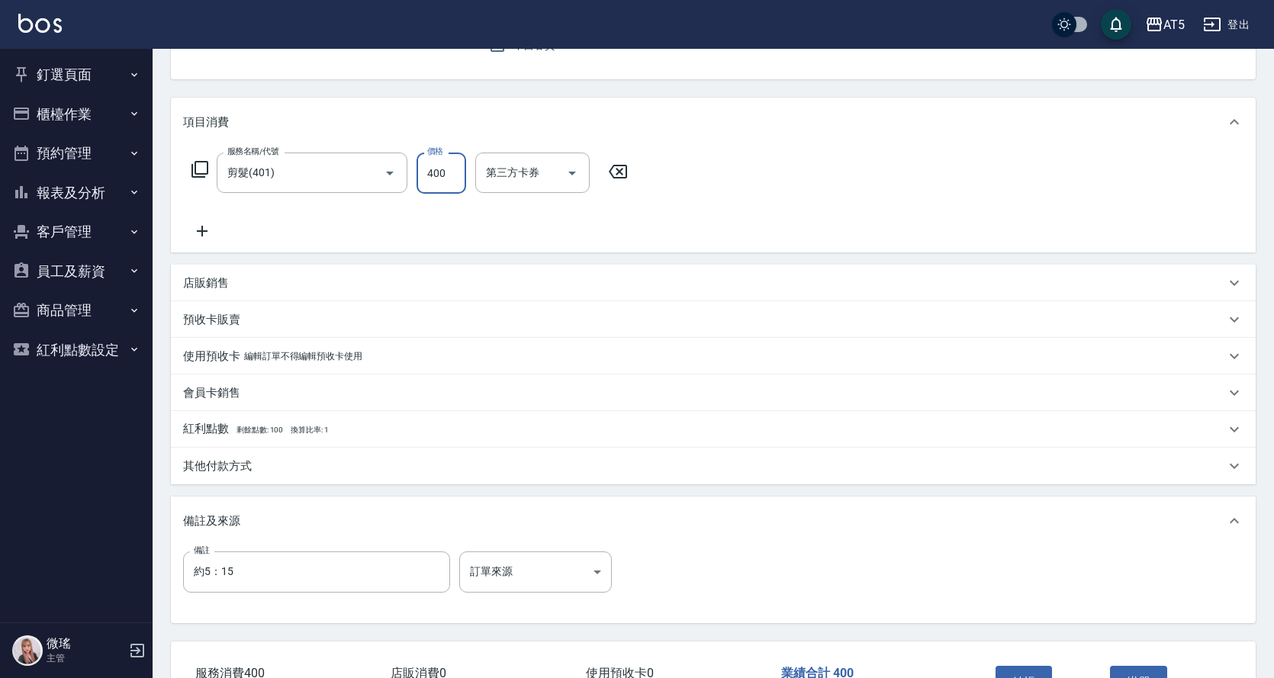
click at [449, 166] on input "400" at bounding box center [442, 173] width 50 height 41
type input "5"
type input "0"
type input "50"
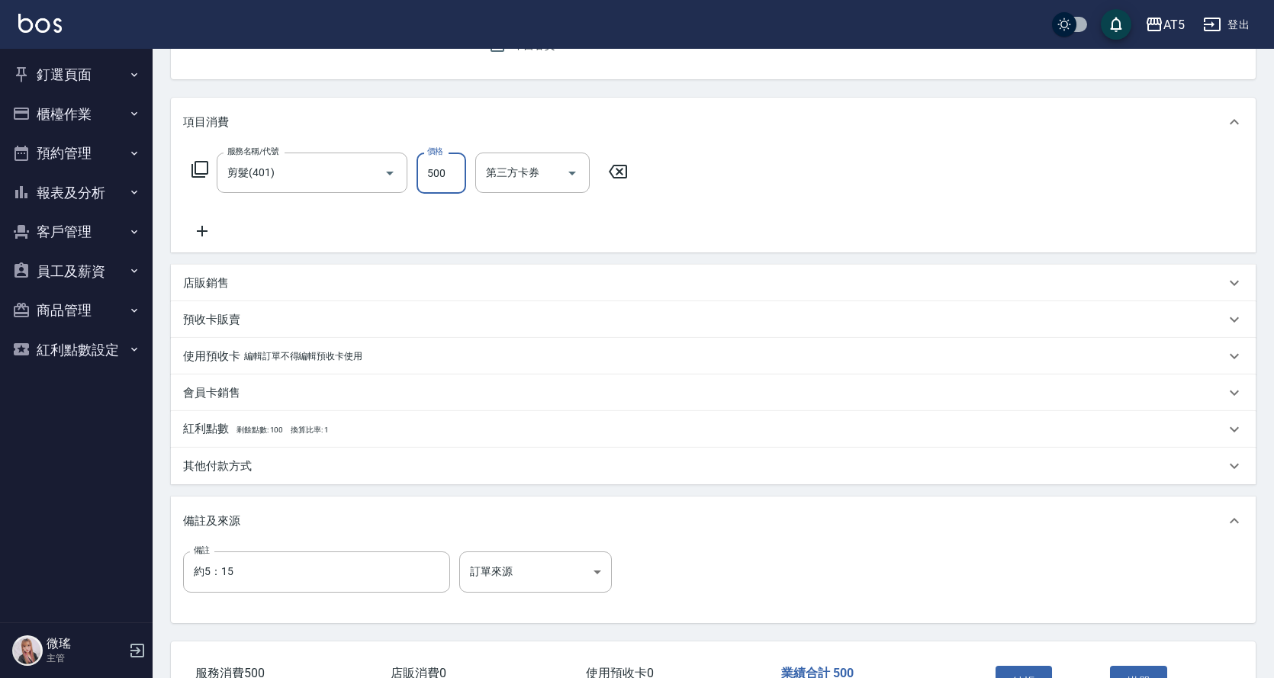
type input "500"
click at [850, 175] on div "服務名稱/代號 剪髮(401) 服務名稱/代號 價格 500 價格 第三方卡券 第三方卡券" at bounding box center [713, 199] width 1085 height 106
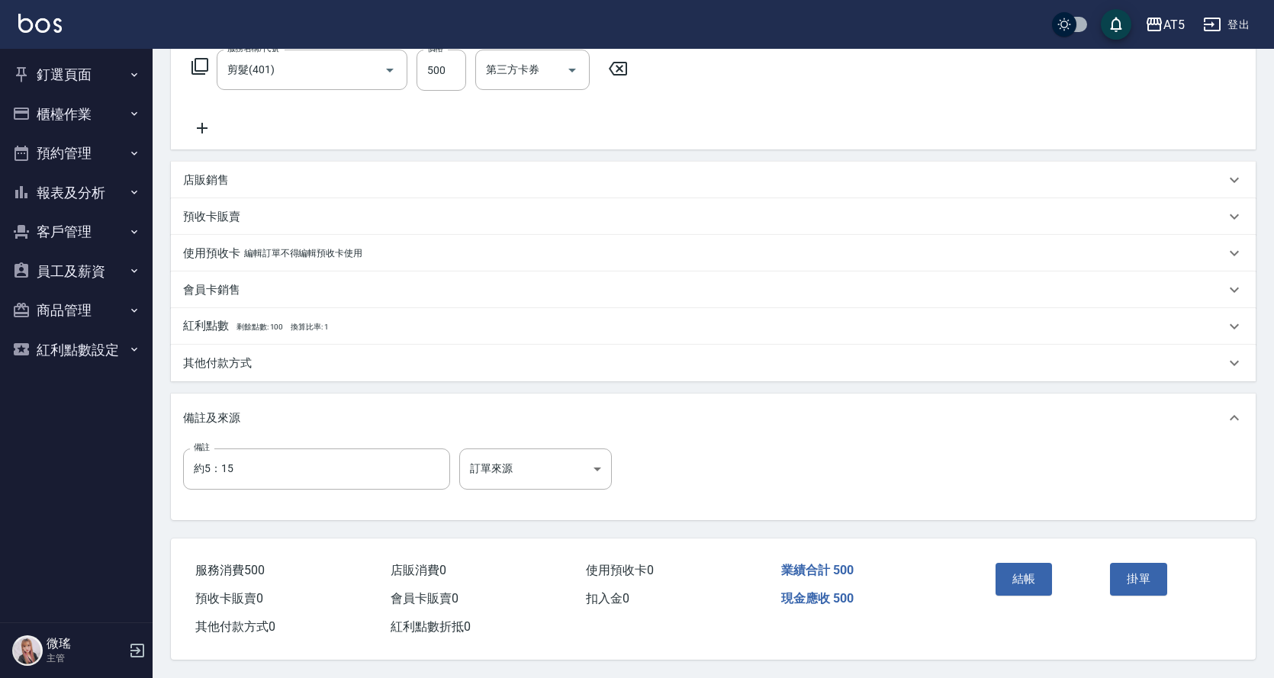
click at [1033, 557] on div "結帳" at bounding box center [1047, 590] width 115 height 66
click at [1010, 578] on button "結帳" at bounding box center [1024, 579] width 57 height 32
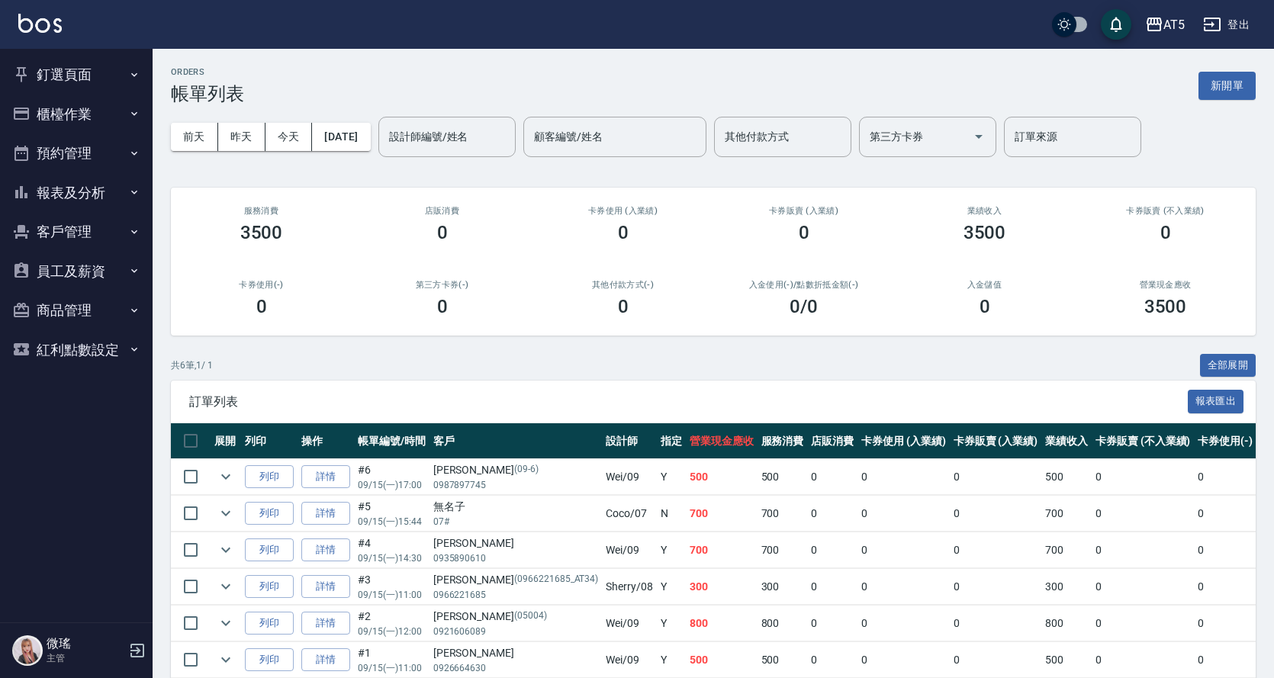
click at [82, 76] on button "釘選頁面" at bounding box center [76, 75] width 140 height 40
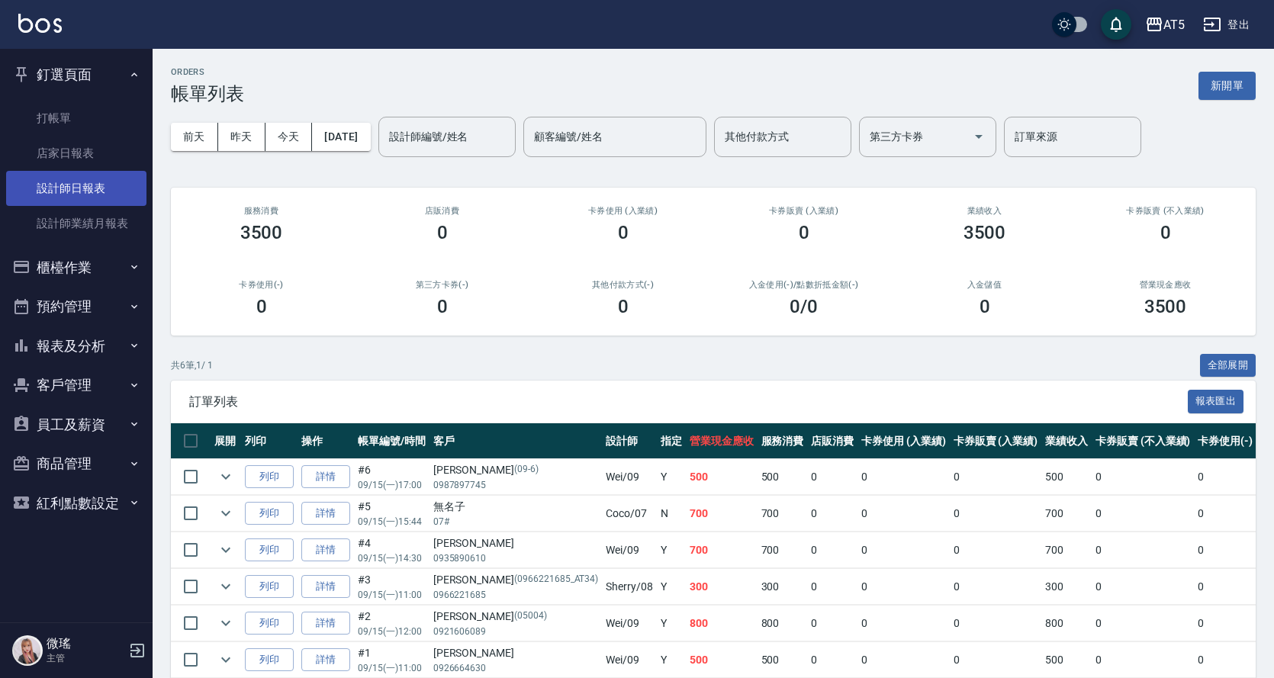
click at [63, 185] on link "設計師日報表" at bounding box center [76, 188] width 140 height 35
